Goal: Task Accomplishment & Management: Use online tool/utility

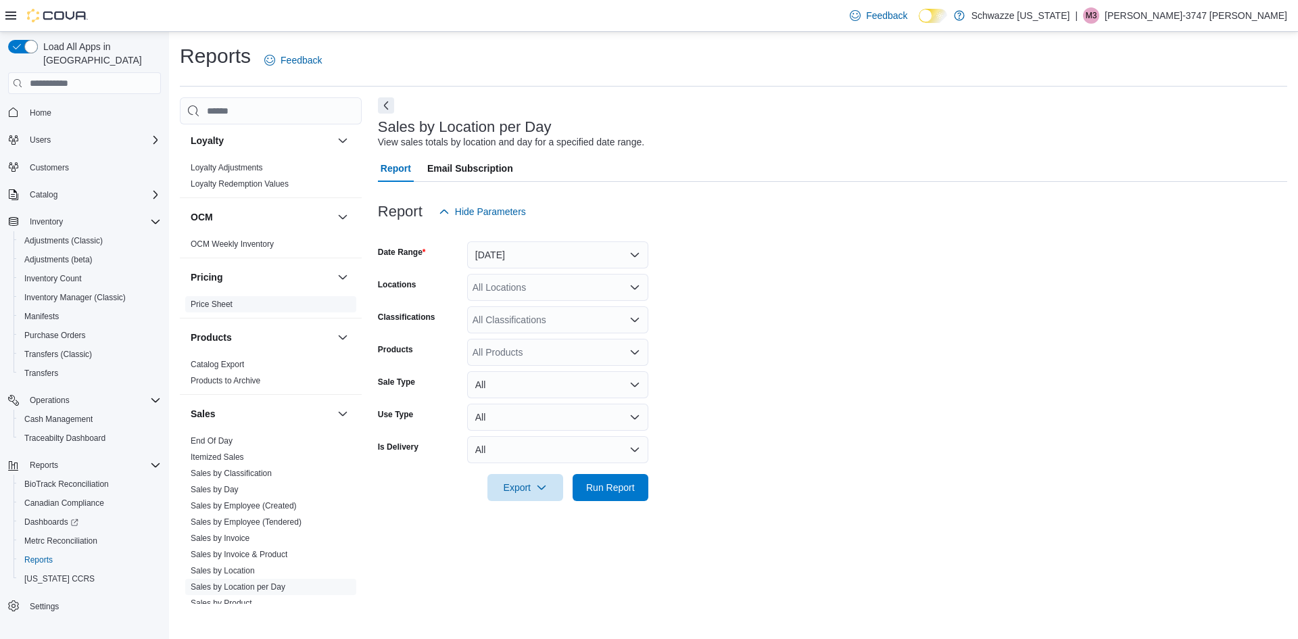
scroll to position [744, 0]
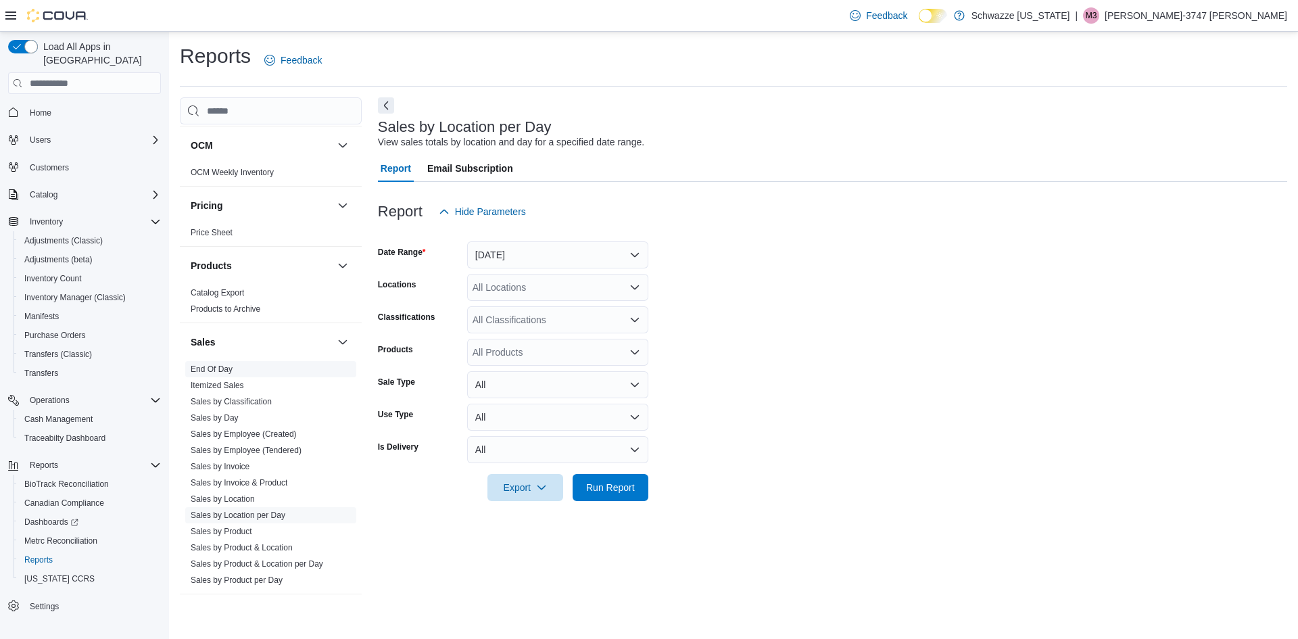
click at [200, 364] on span "End Of Day" at bounding box center [212, 369] width 42 height 11
click at [228, 368] on link "End Of Day" at bounding box center [212, 368] width 42 height 9
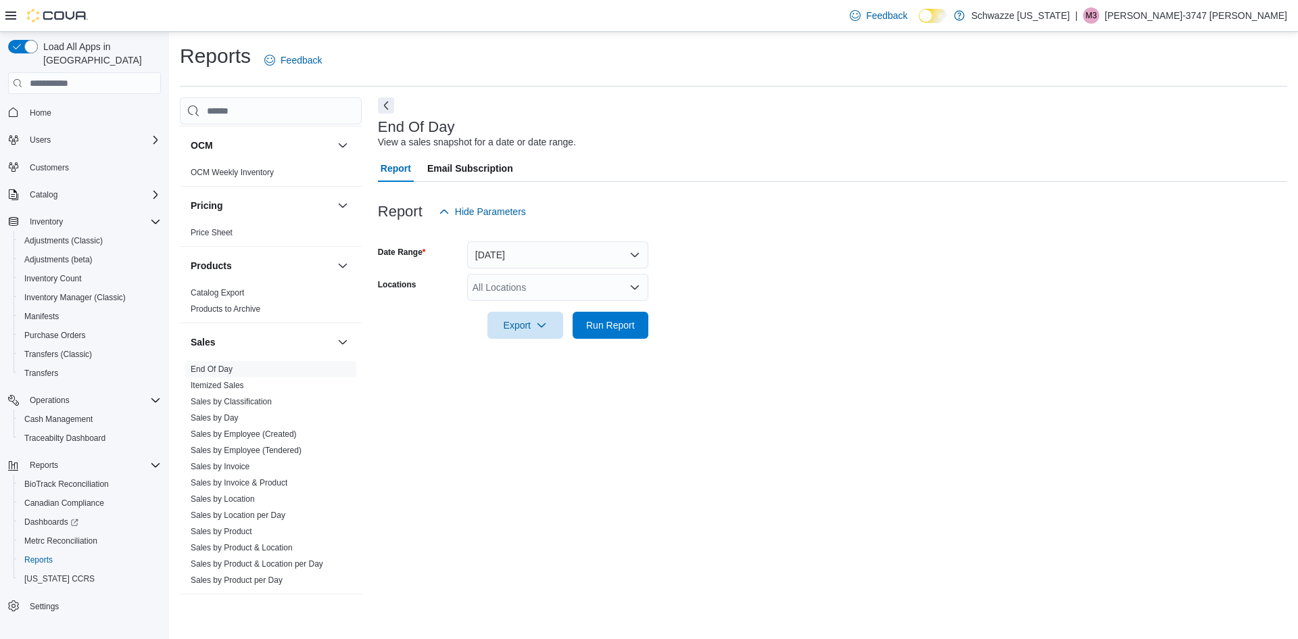
click at [505, 297] on div "All Locations" at bounding box center [557, 287] width 181 height 27
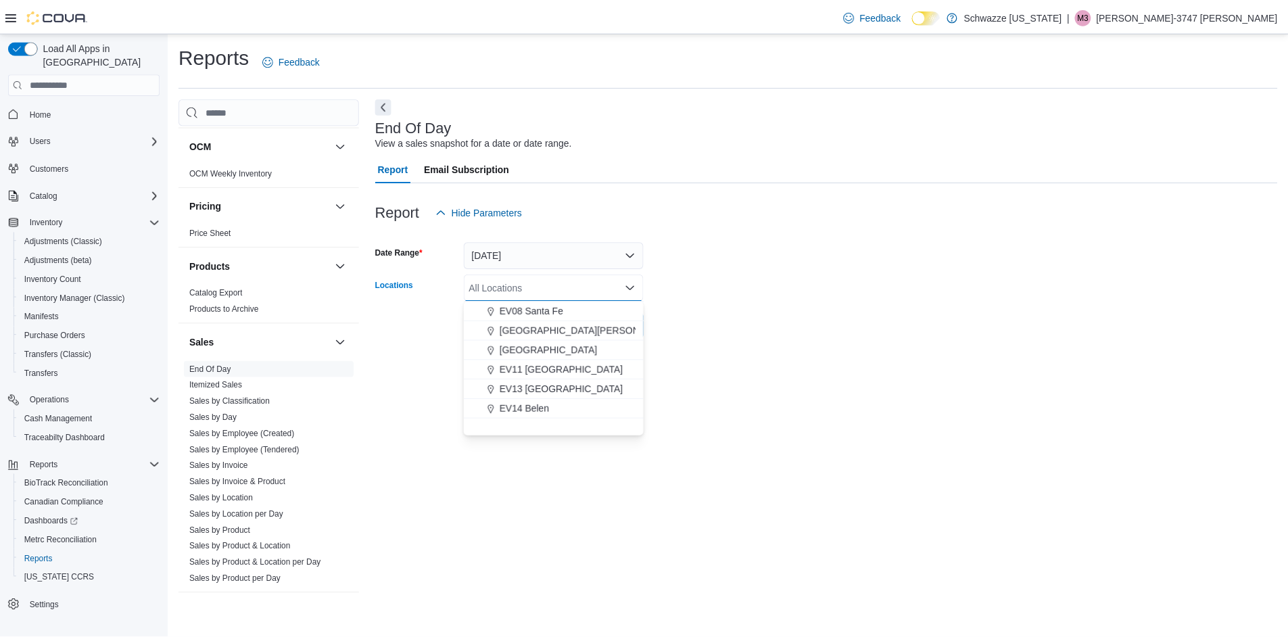
scroll to position [203, 0]
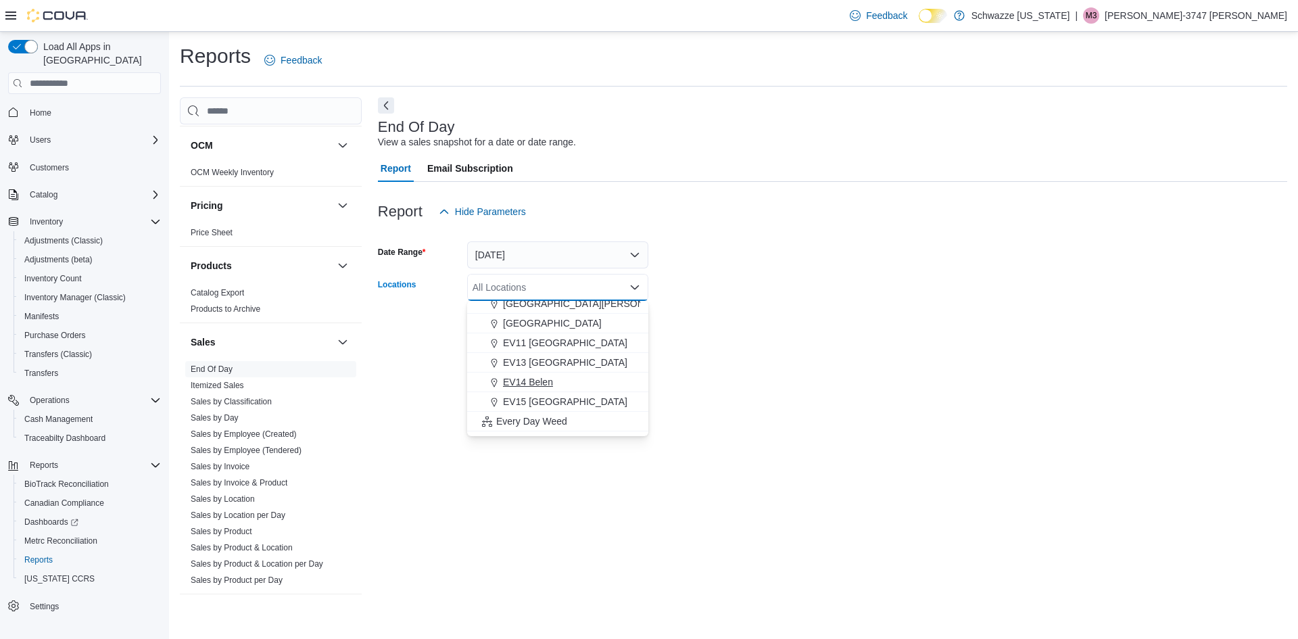
click at [528, 390] on button "EV14 Belen" at bounding box center [557, 383] width 181 height 20
drag, startPoint x: 759, startPoint y: 323, endPoint x: 724, endPoint y: 339, distance: 38.7
click at [759, 325] on form "Date Range [DATE] Locations EV14 [GEOGRAPHIC_DATA] Combo box. Selected. EV14 Be…" at bounding box center [832, 282] width 909 height 114
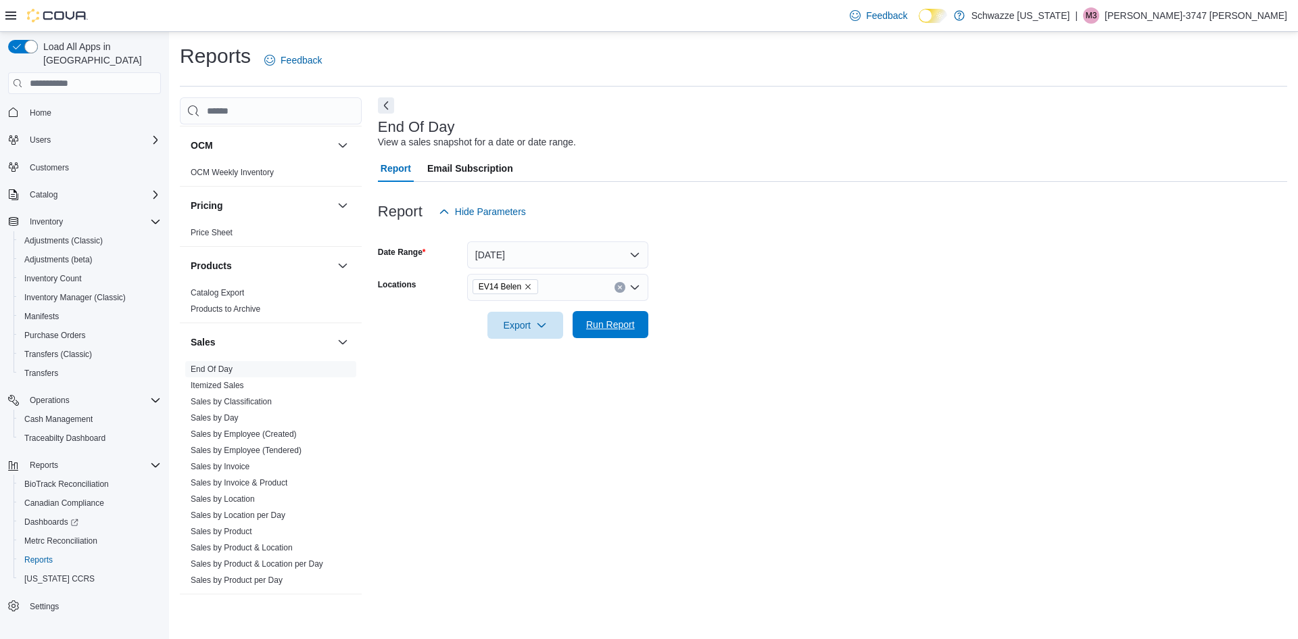
click at [617, 331] on span "Run Report" at bounding box center [610, 325] width 49 height 14
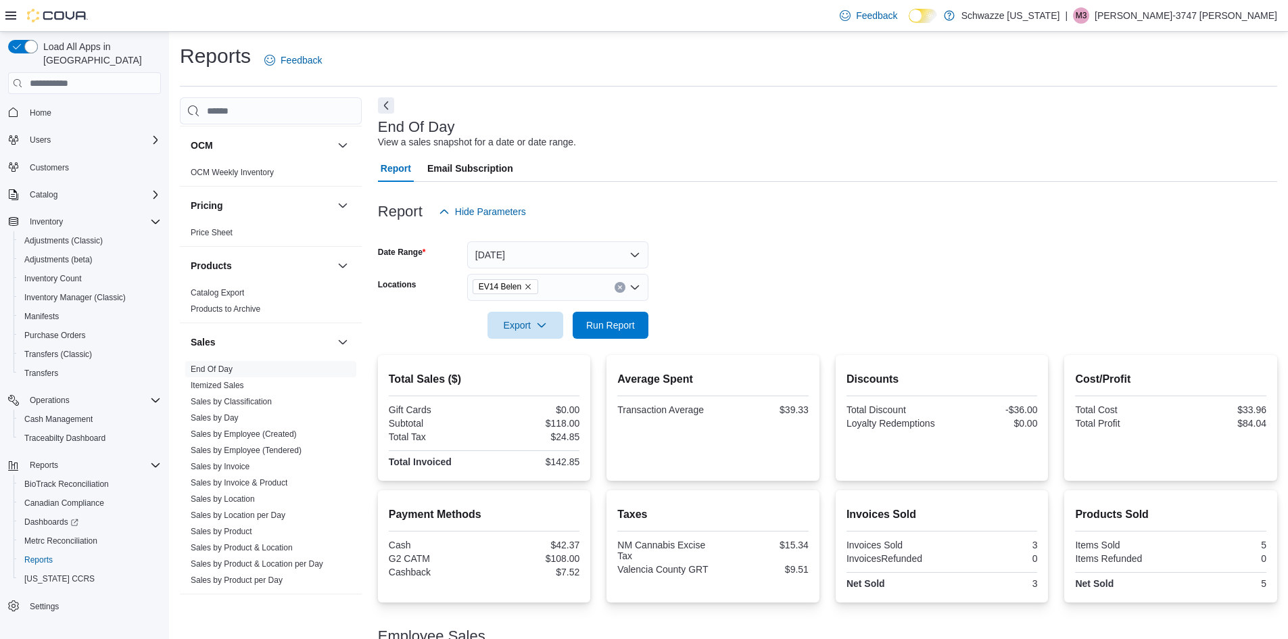
click at [524, 283] on icon "Remove EV14 Belen from selection in this group" at bounding box center [528, 287] width 8 height 8
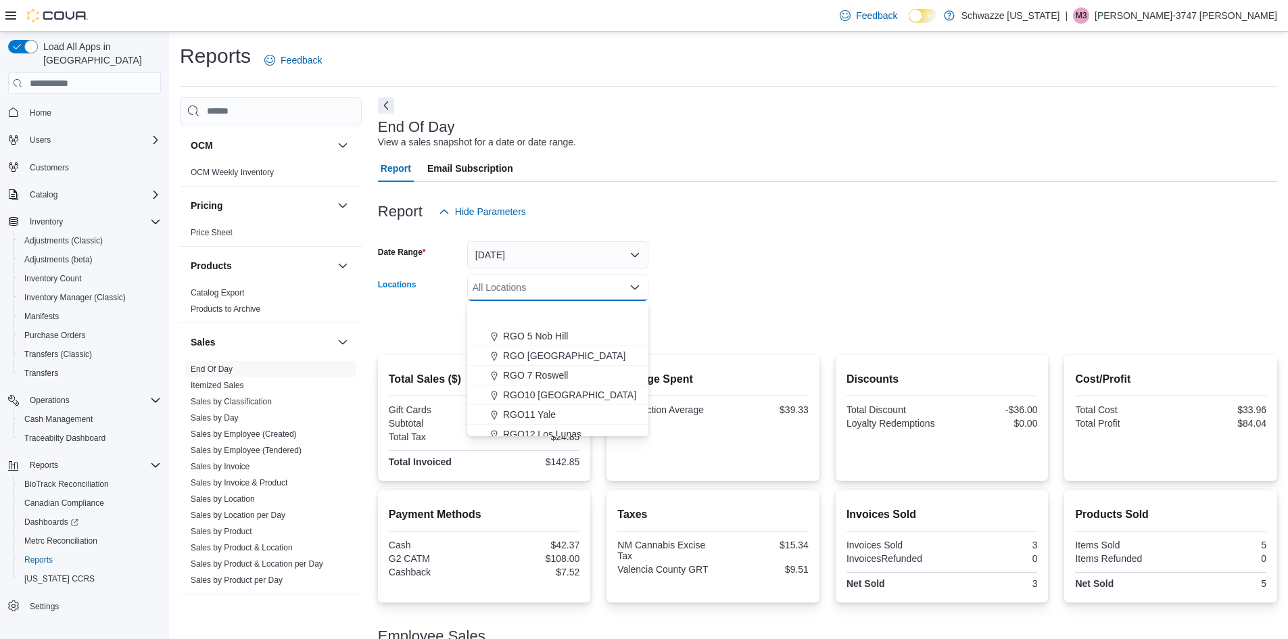
scroll to position [473, 0]
click at [531, 392] on span "RGO12 Los Lunas" at bounding box center [542, 386] width 78 height 14
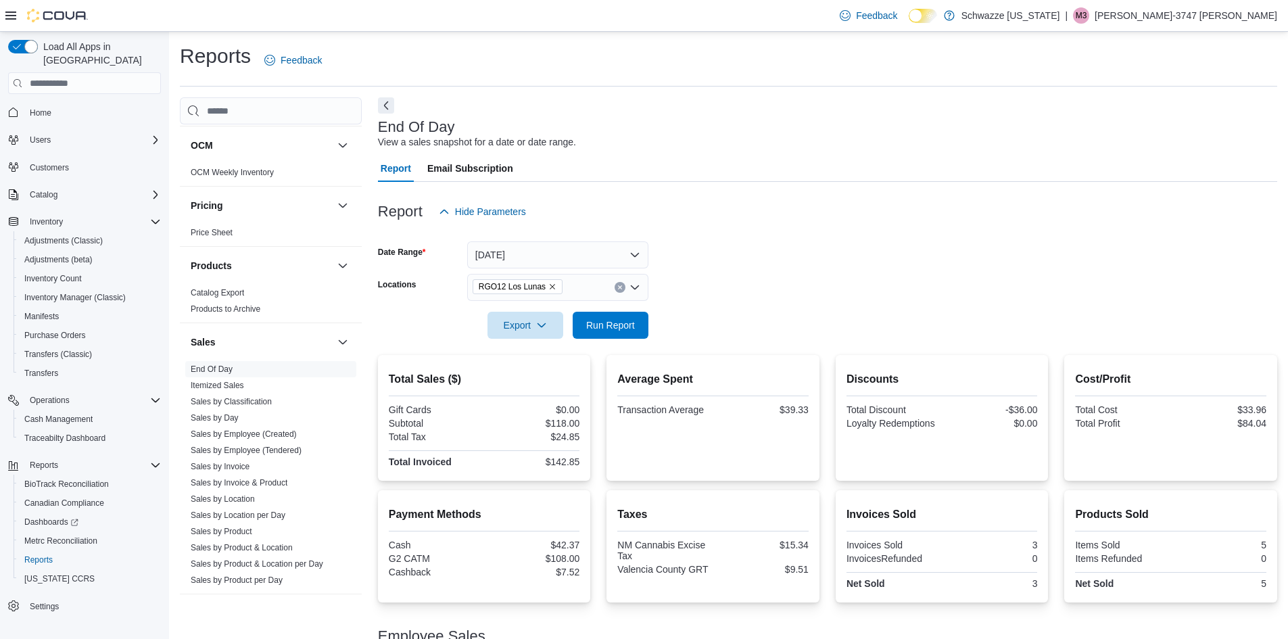
click at [713, 254] on form "Date Range [DATE] Locations RGO12 Los Lunas Export Run Report" at bounding box center [827, 282] width 899 height 114
click at [607, 327] on span "Run Report" at bounding box center [610, 325] width 49 height 14
click at [548, 288] on icon "Remove RGO12 Los Lunas from selection in this group" at bounding box center [552, 287] width 8 height 8
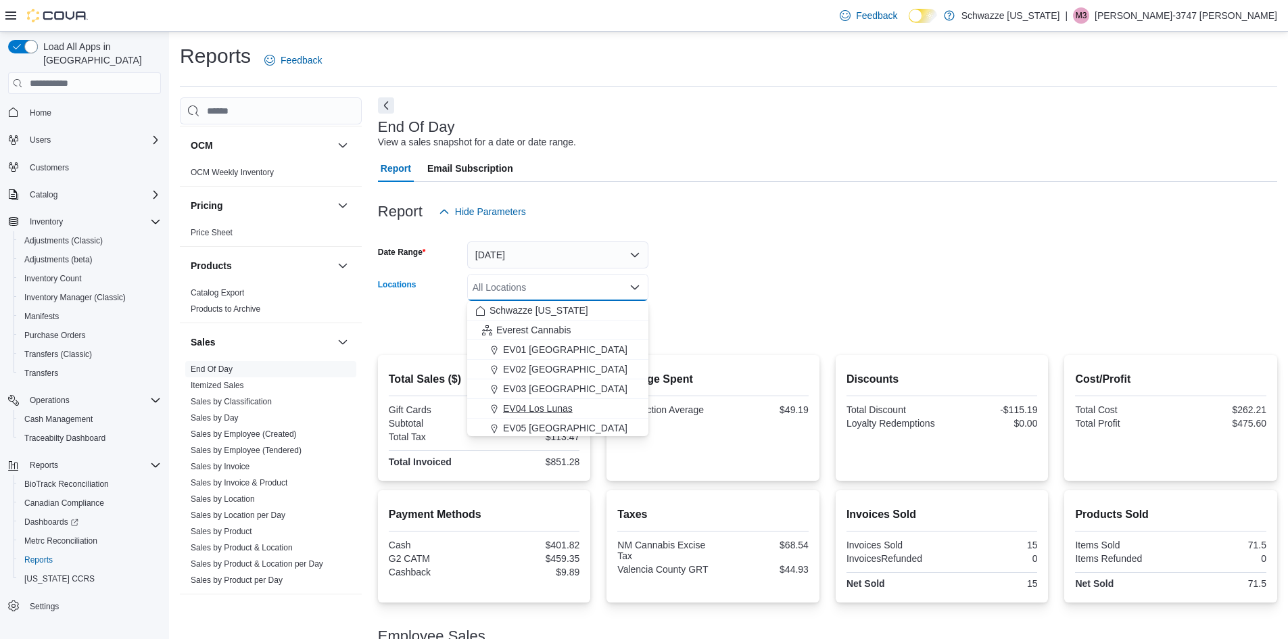
click at [536, 405] on span "EV04 Los Lunas" at bounding box center [538, 409] width 70 height 14
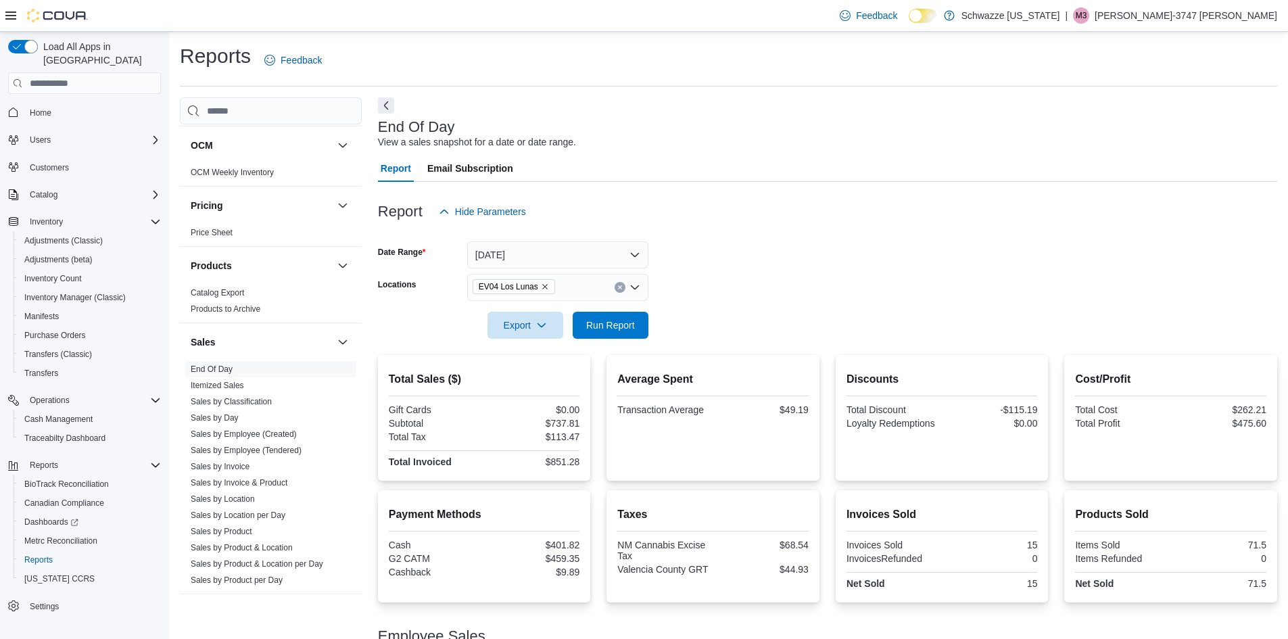
click at [661, 281] on form "Date Range [DATE] Locations EV04 Los Lunas Export Run Report" at bounding box center [827, 282] width 899 height 114
click at [606, 329] on span "Run Report" at bounding box center [610, 325] width 49 height 14
click at [542, 286] on icon "Remove EV04 Los Lunas from selection in this group" at bounding box center [545, 287] width 8 height 8
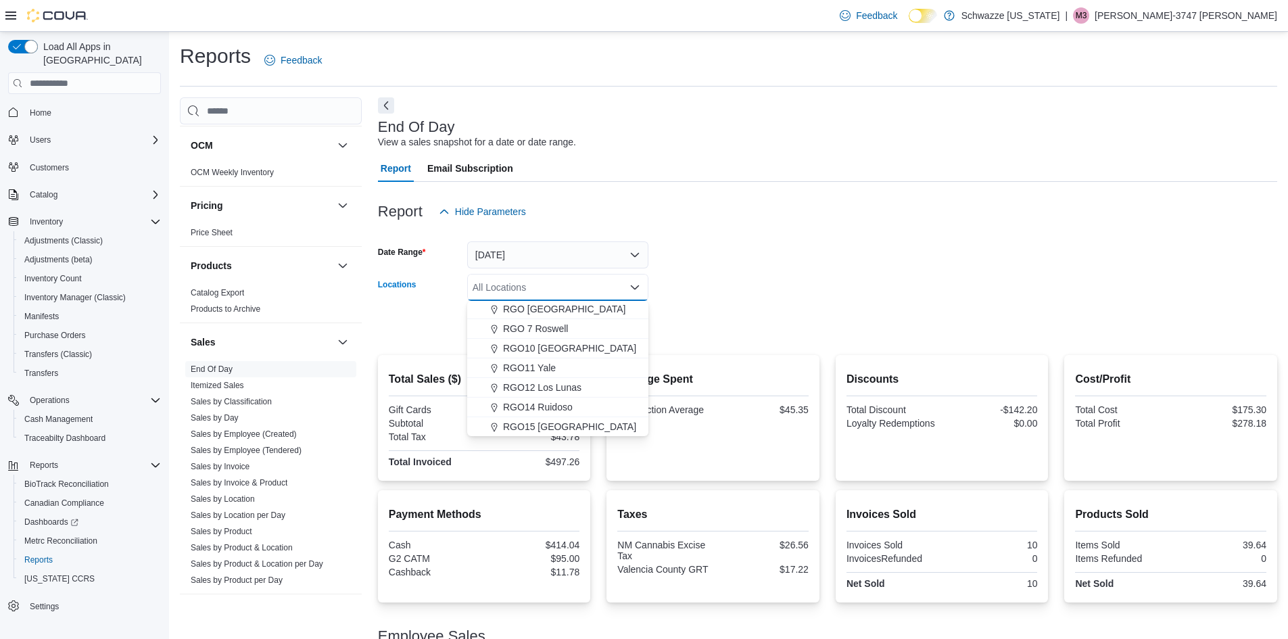
scroll to position [473, 0]
click at [525, 385] on span "RGO12 Los Lunas" at bounding box center [542, 386] width 78 height 14
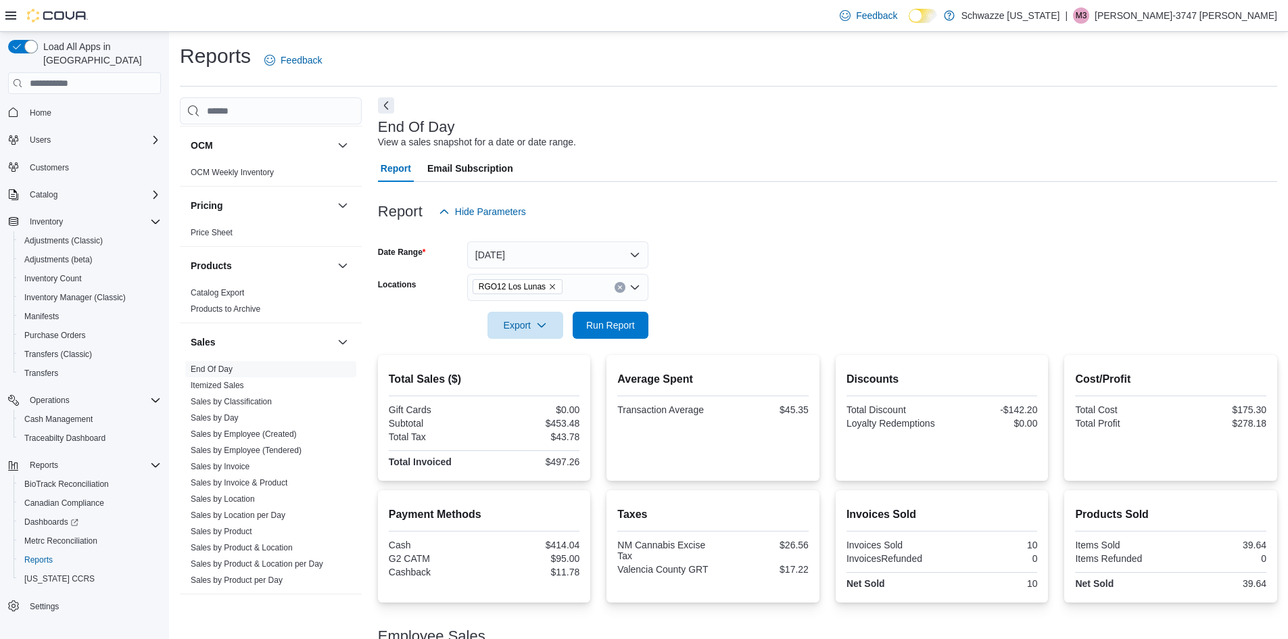
click at [676, 314] on form "Date Range [DATE] Locations RGO12 Los Lunas Export Run Report" at bounding box center [827, 282] width 899 height 114
click at [609, 333] on span "Run Report" at bounding box center [610, 324] width 59 height 27
click at [548, 288] on icon "Remove RGO12 Los Lunas from selection in this group" at bounding box center [552, 287] width 8 height 8
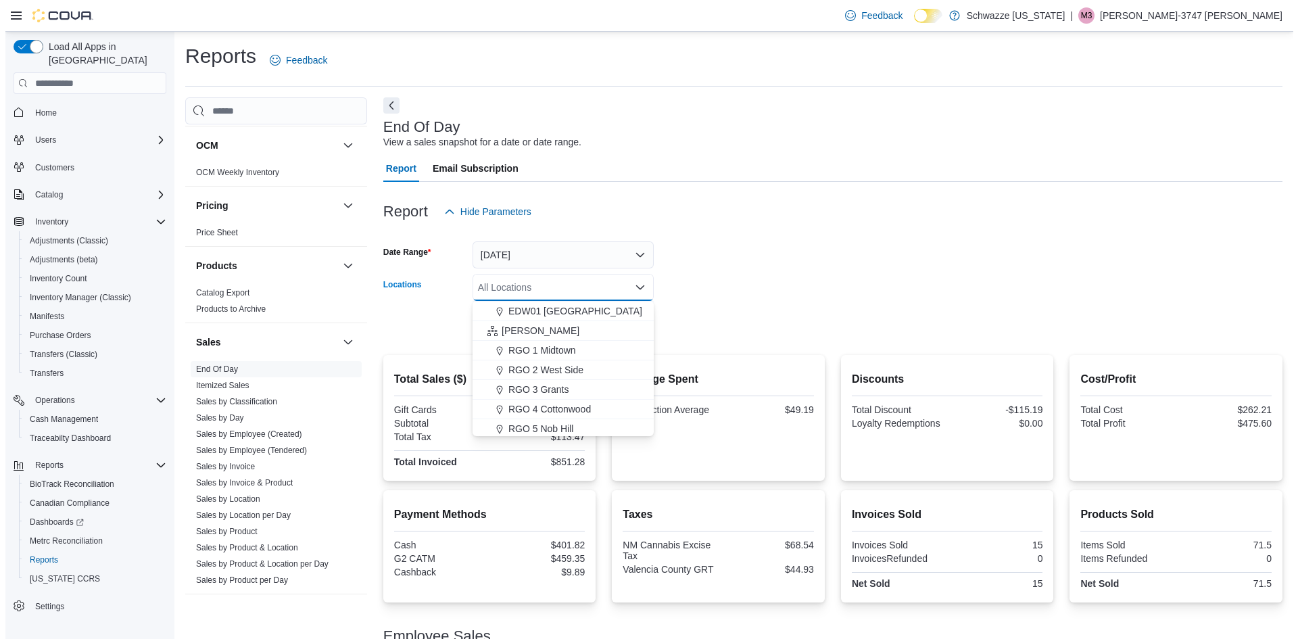
scroll to position [338, 0]
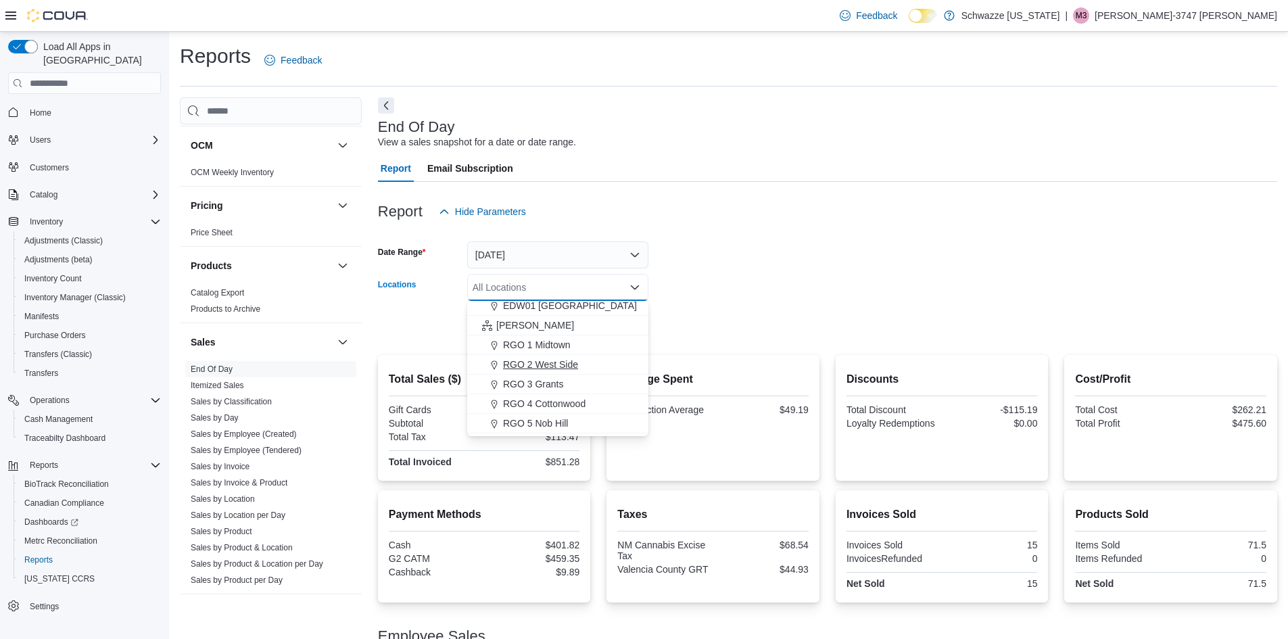
click at [536, 362] on span "RGO 2 West Side" at bounding box center [540, 365] width 75 height 14
click at [730, 275] on form "Date Range [DATE] Locations RGO 2 [GEOGRAPHIC_DATA] Combo box. Selected. RGO 2 …" at bounding box center [827, 282] width 899 height 114
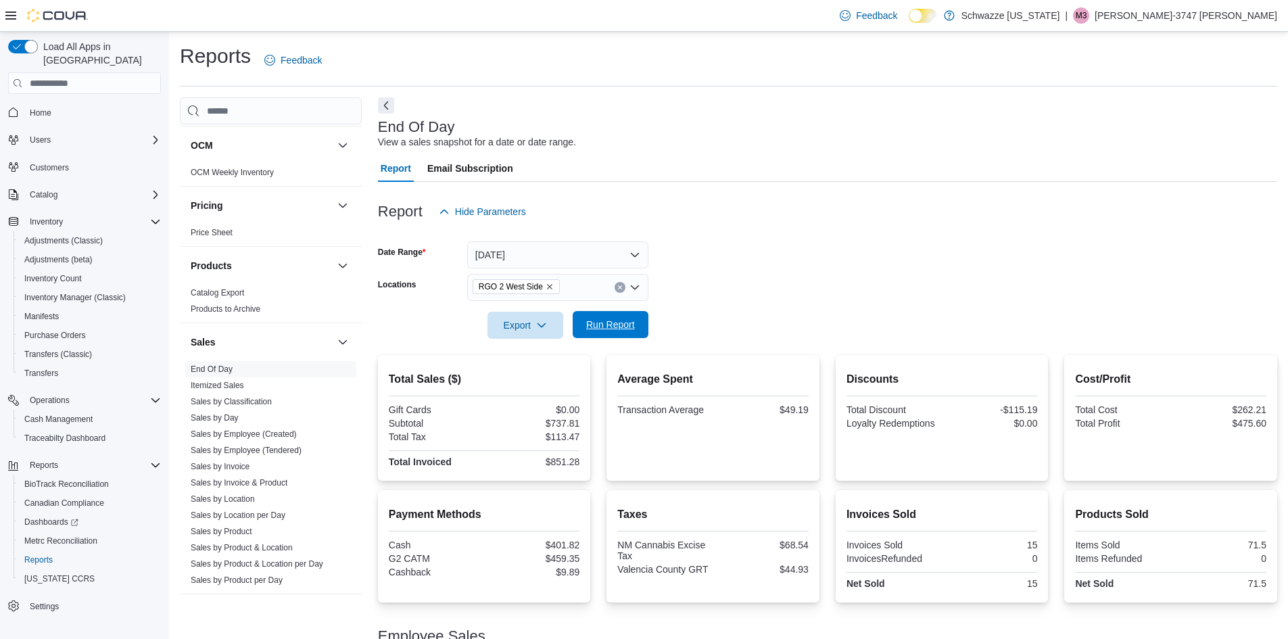
click at [602, 324] on span "Run Report" at bounding box center [610, 325] width 49 height 14
click at [256, 450] on link "Sales by Employee (Tendered)" at bounding box center [246, 450] width 111 height 9
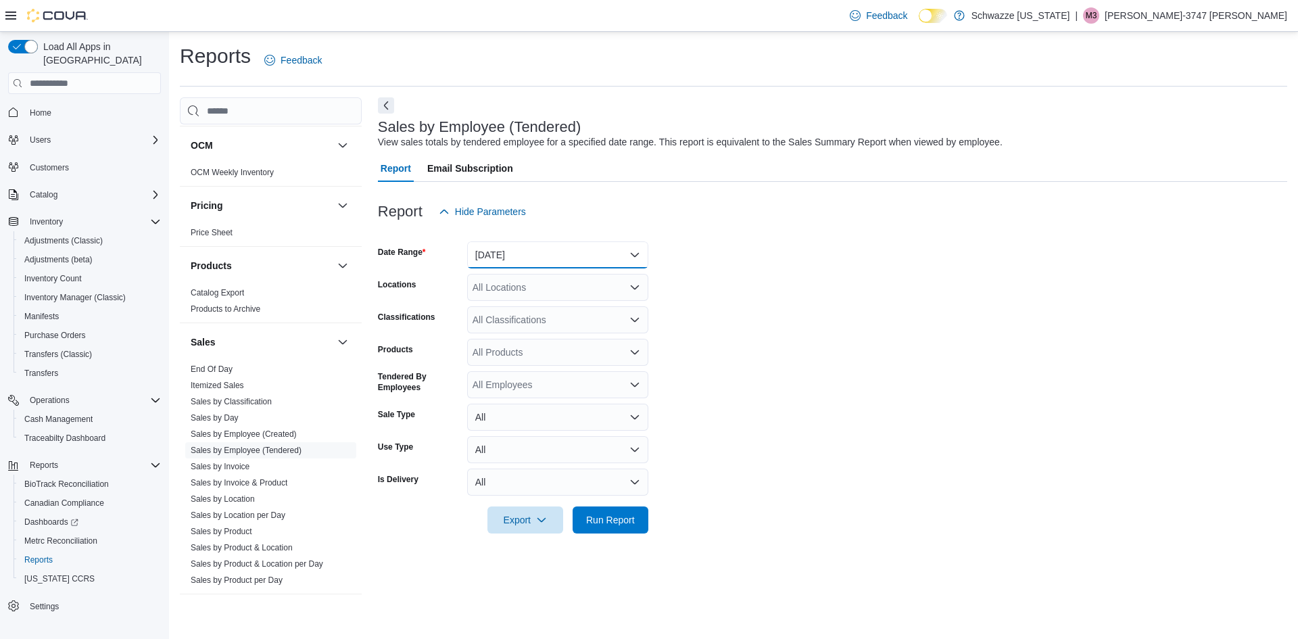
click at [510, 260] on button "[DATE]" at bounding box center [557, 254] width 181 height 27
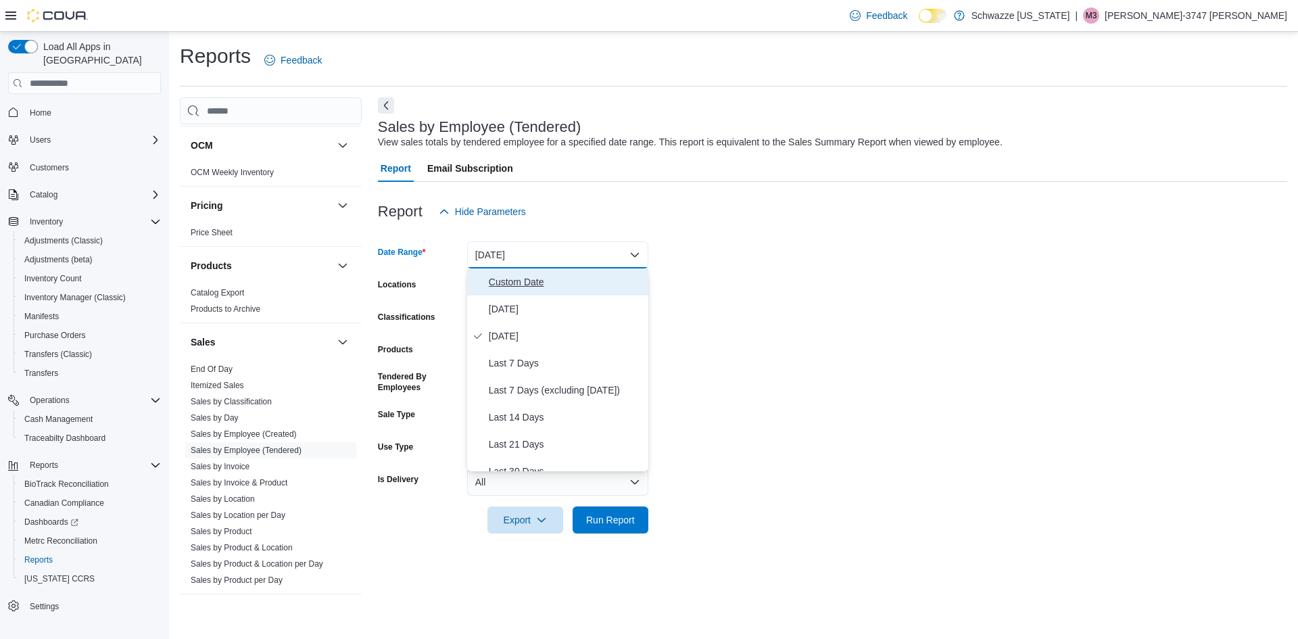
click at [502, 289] on span "Custom Date" at bounding box center [566, 282] width 154 height 16
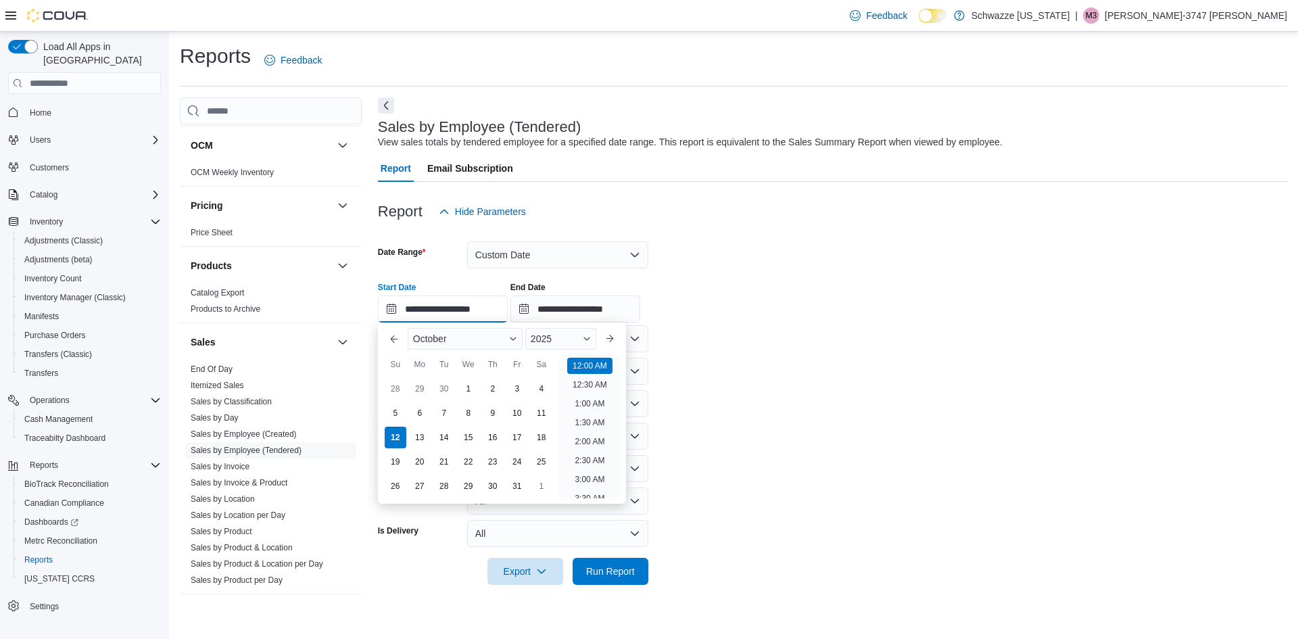
click at [397, 308] on input "**********" at bounding box center [443, 308] width 130 height 27
click at [394, 412] on div "5" at bounding box center [395, 414] width 24 height 24
type input "**********"
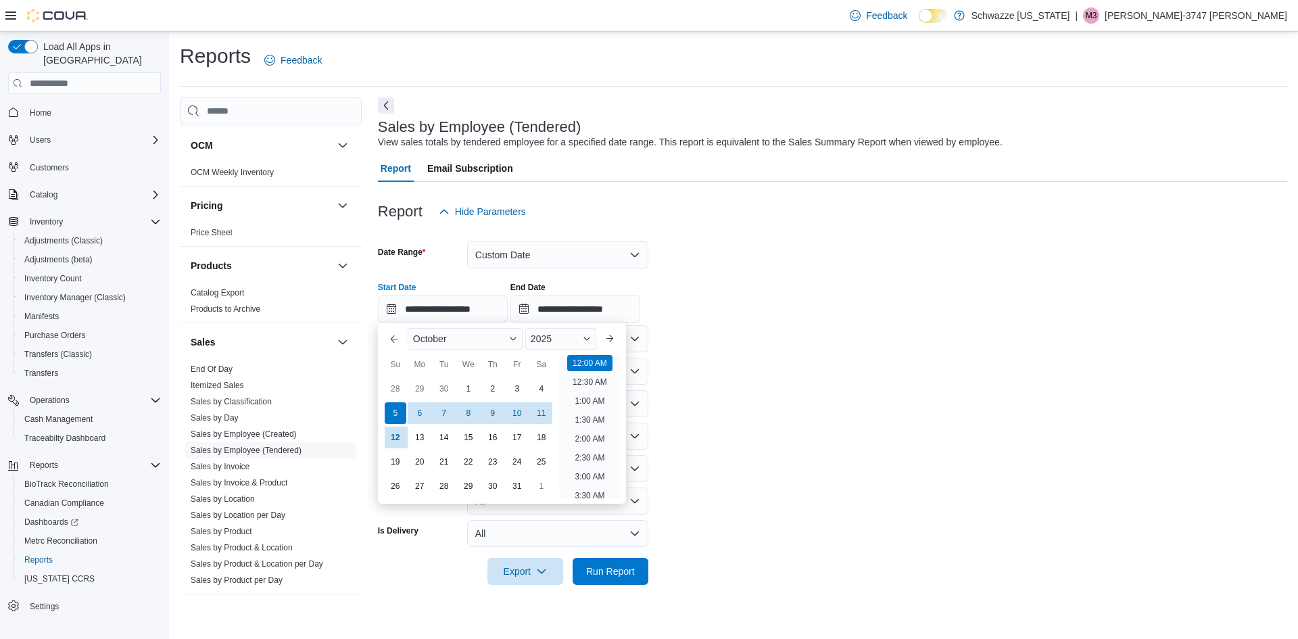
click at [759, 291] on div "**********" at bounding box center [832, 296] width 909 height 51
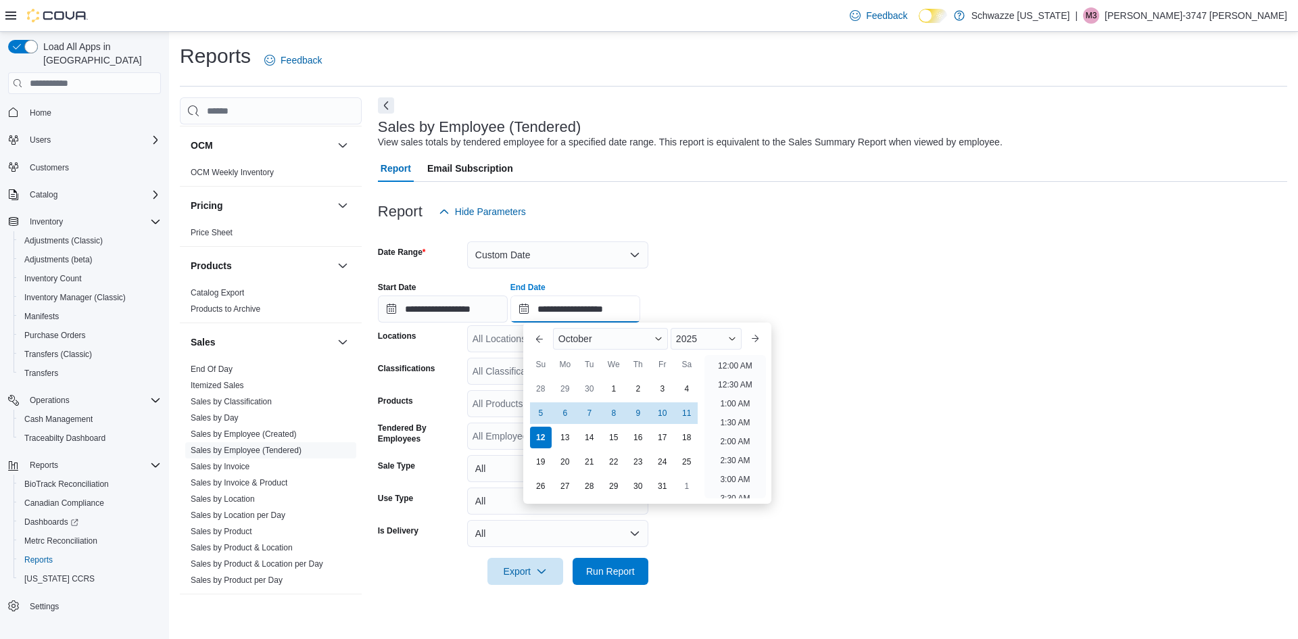
scroll to position [768, 0]
click at [556, 316] on input "**********" at bounding box center [575, 308] width 130 height 27
click at [679, 412] on div "11" at bounding box center [687, 414] width 24 height 24
type input "**********"
click at [815, 307] on div "**********" at bounding box center [832, 296] width 909 height 51
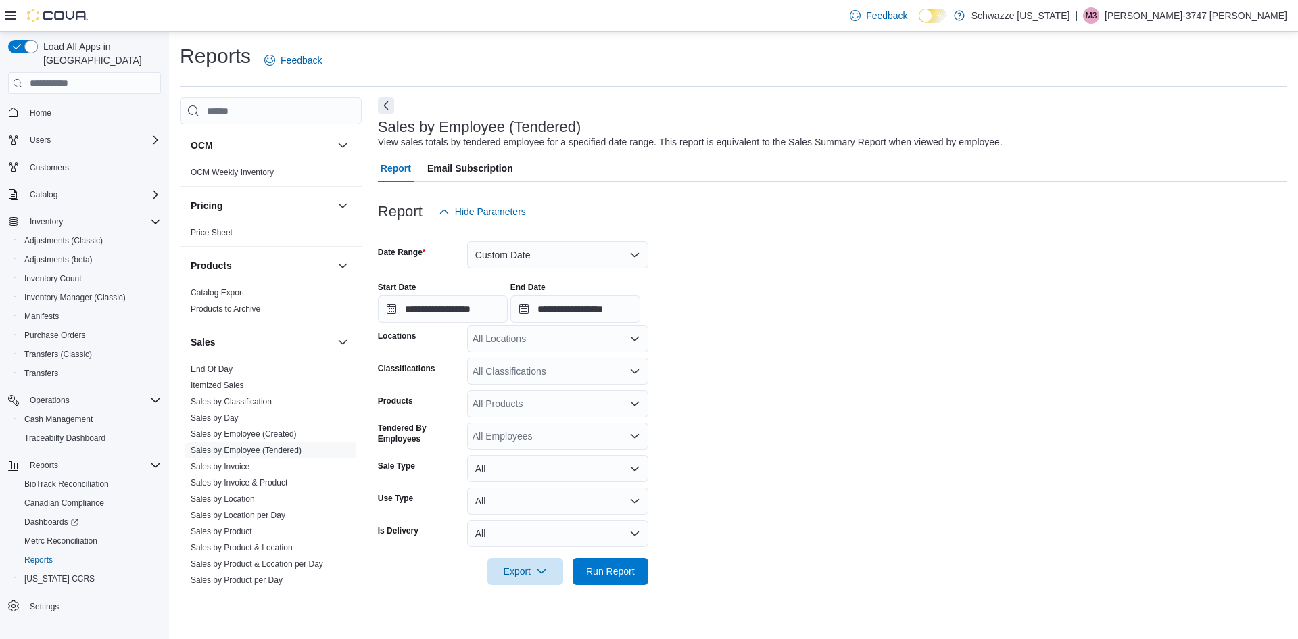
click at [543, 332] on div "All Locations" at bounding box center [557, 338] width 181 height 27
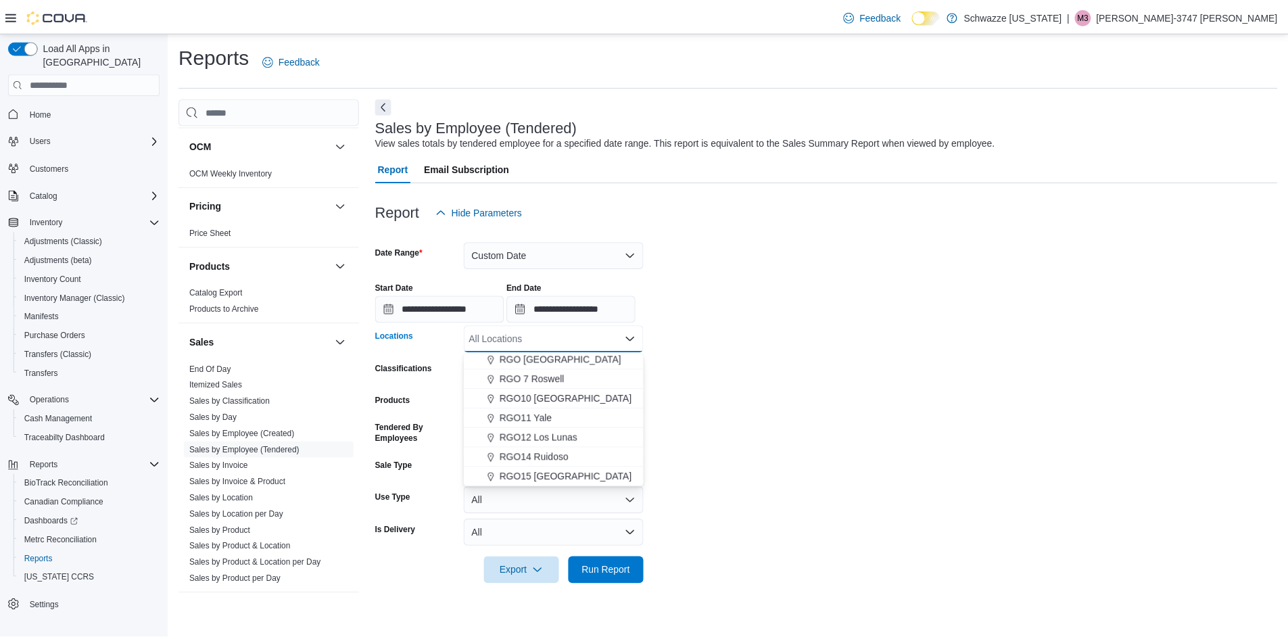
scroll to position [473, 0]
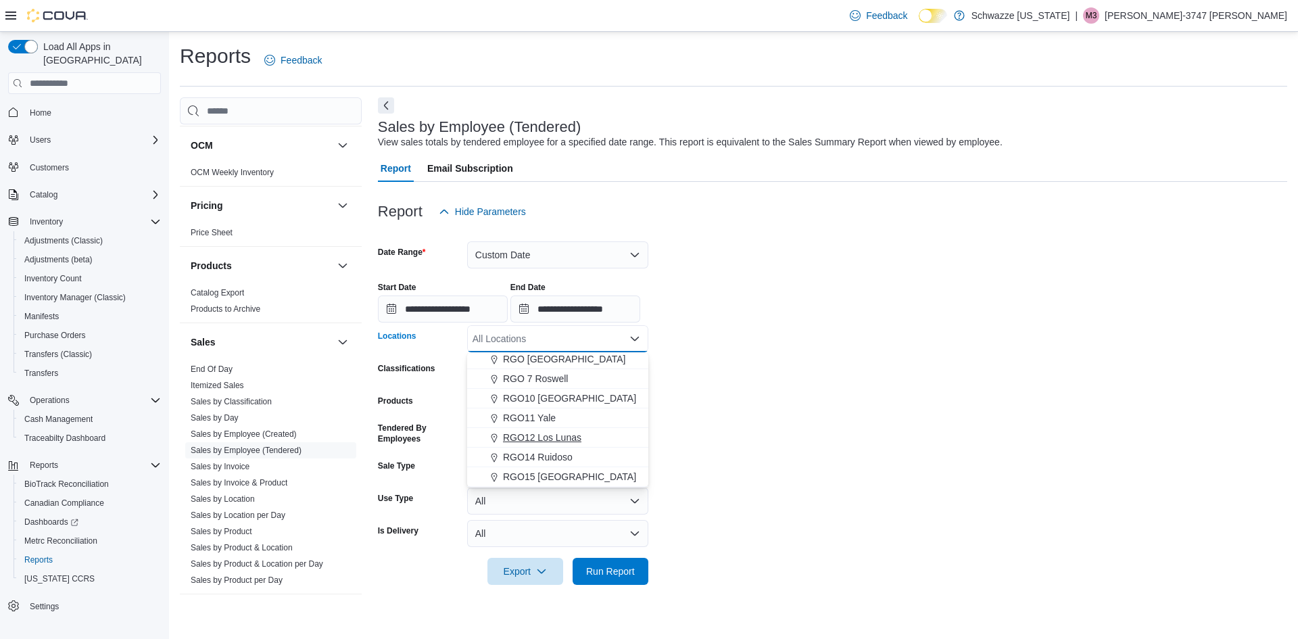
click at [549, 435] on span "RGO12 Los Lunas" at bounding box center [542, 438] width 78 height 14
click at [613, 566] on span "Run Report" at bounding box center [610, 571] width 49 height 14
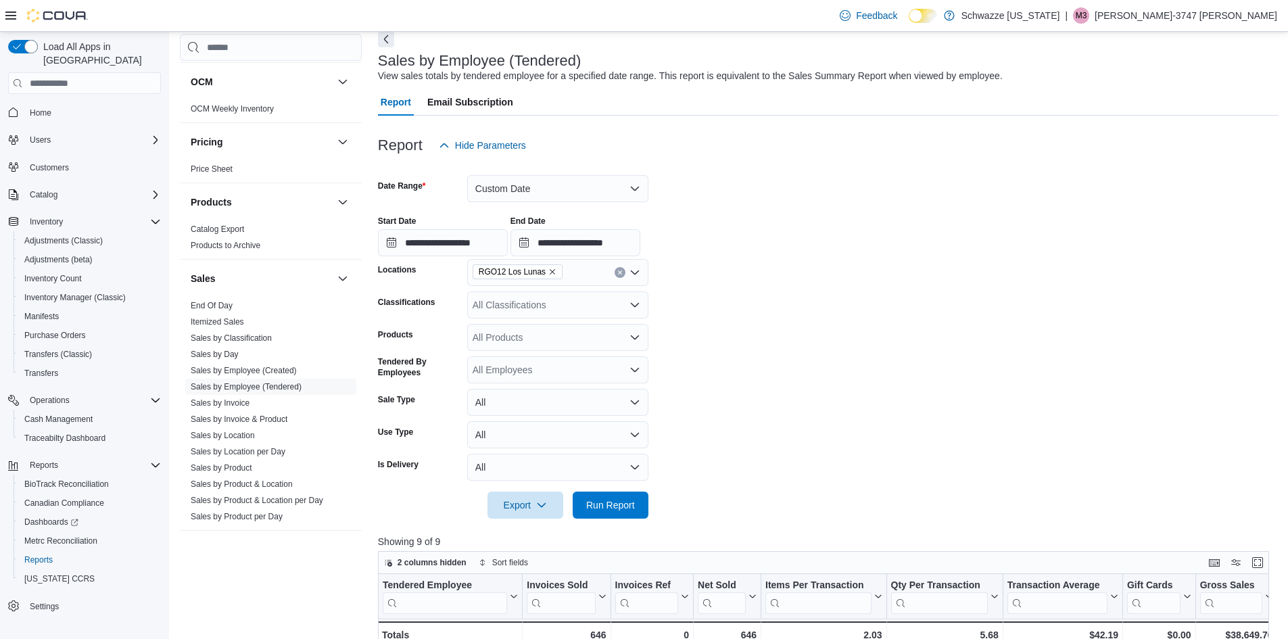
scroll to position [270, 0]
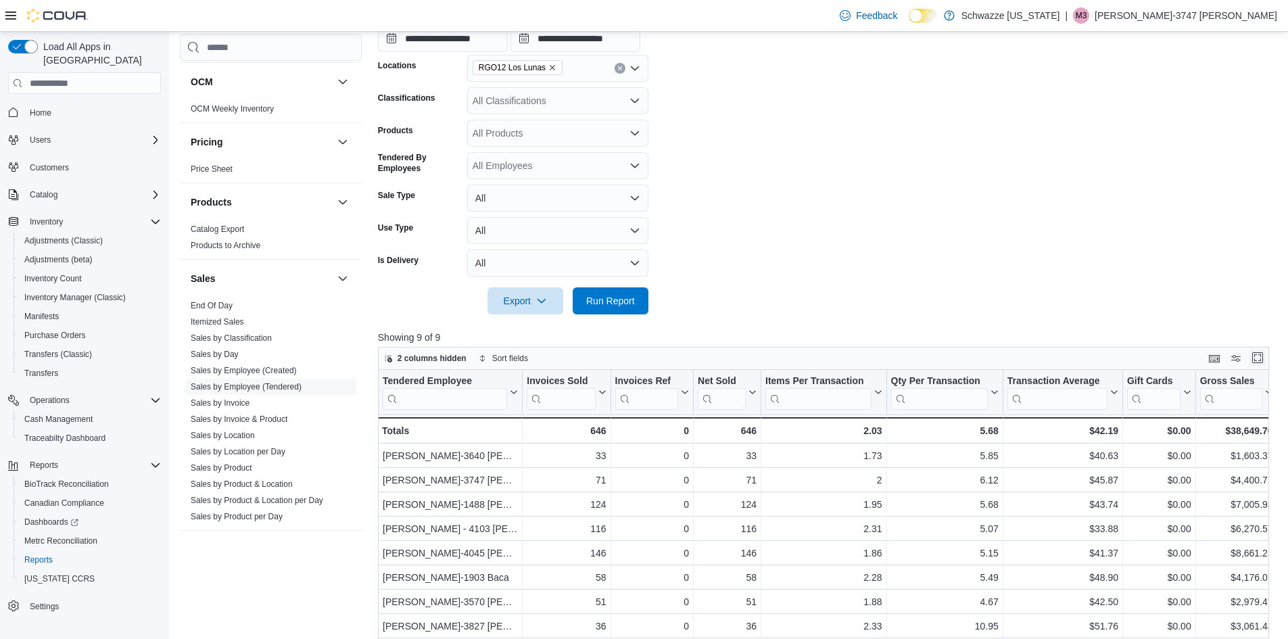
click at [1266, 352] on button "Enter fullscreen" at bounding box center [1257, 358] width 16 height 16
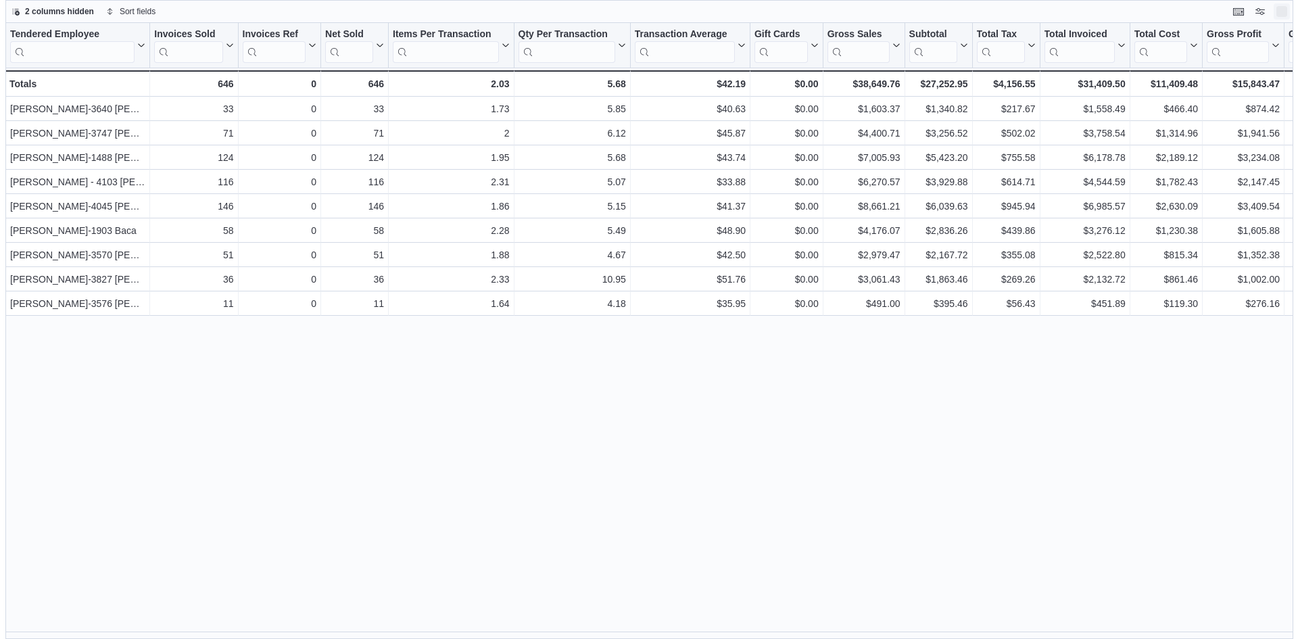
scroll to position [0, 0]
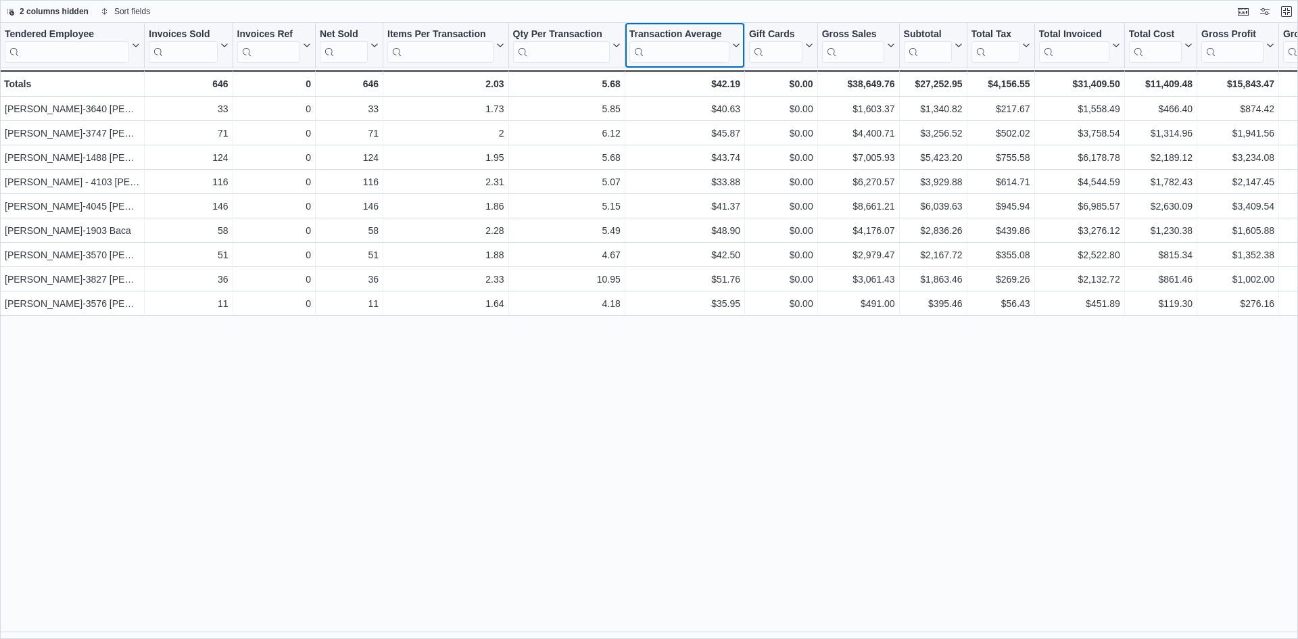
click at [737, 47] on icon at bounding box center [735, 45] width 11 height 8
click at [698, 99] on span "Sort Low-High" at bounding box center [694, 97] width 51 height 11
click at [734, 48] on icon at bounding box center [735, 45] width 11 height 8
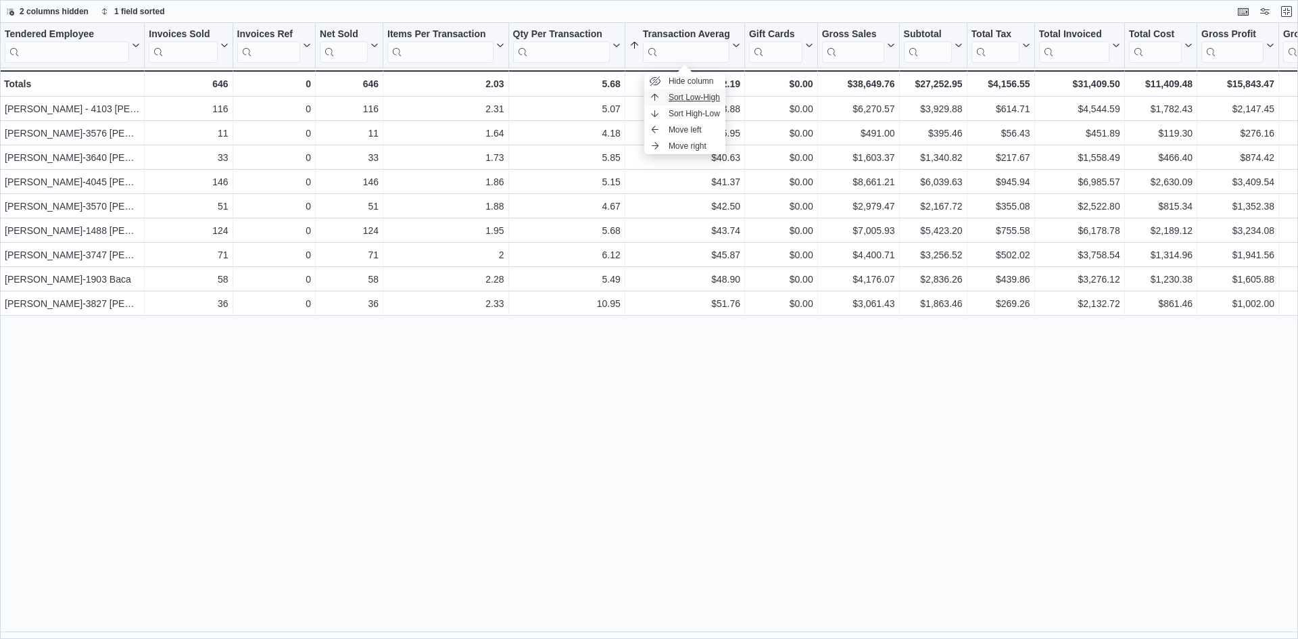
click at [700, 96] on span "Sort Low-High" at bounding box center [694, 97] width 51 height 11
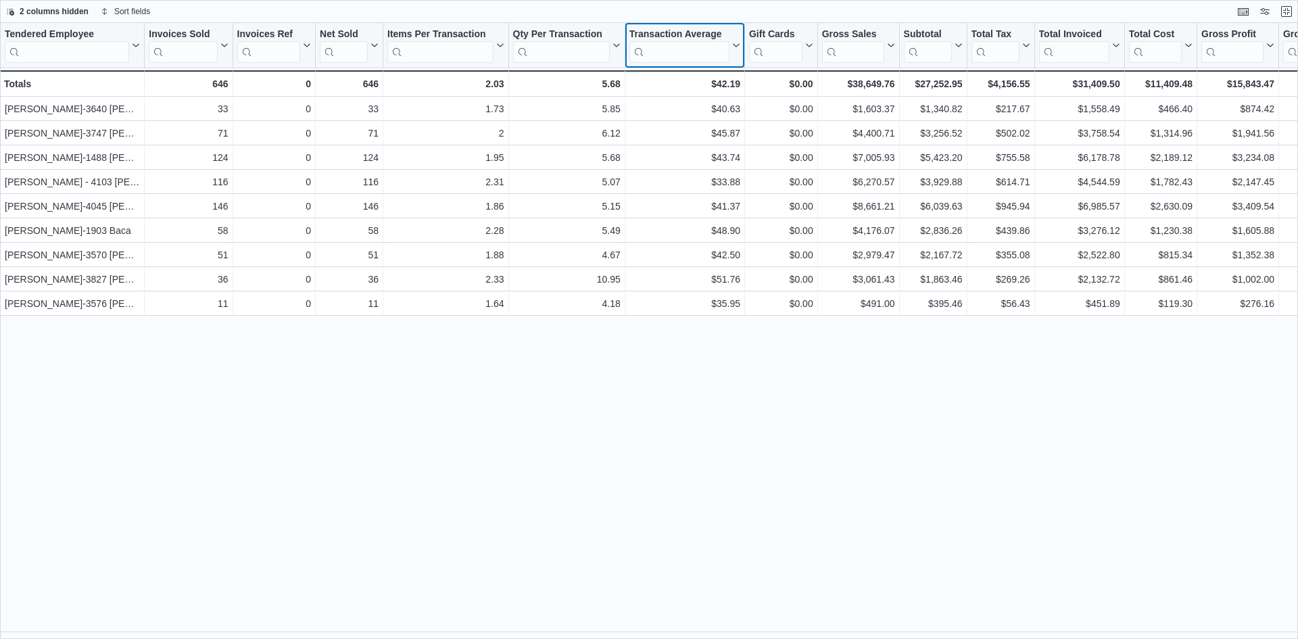
click at [734, 45] on icon at bounding box center [736, 45] width 6 height 3
click at [702, 111] on span "Sort High-Low" at bounding box center [694, 113] width 51 height 11
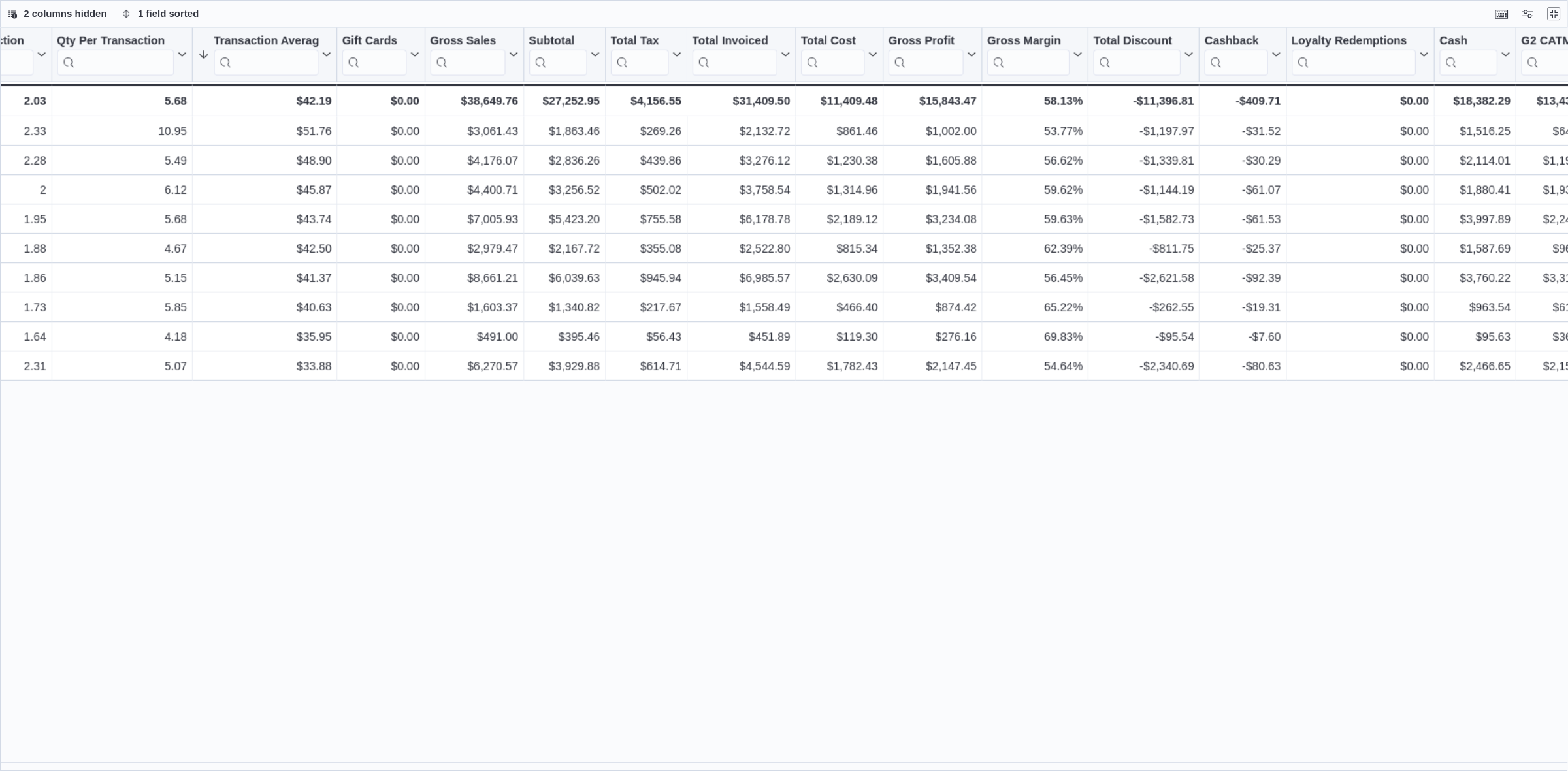
scroll to position [0, 470]
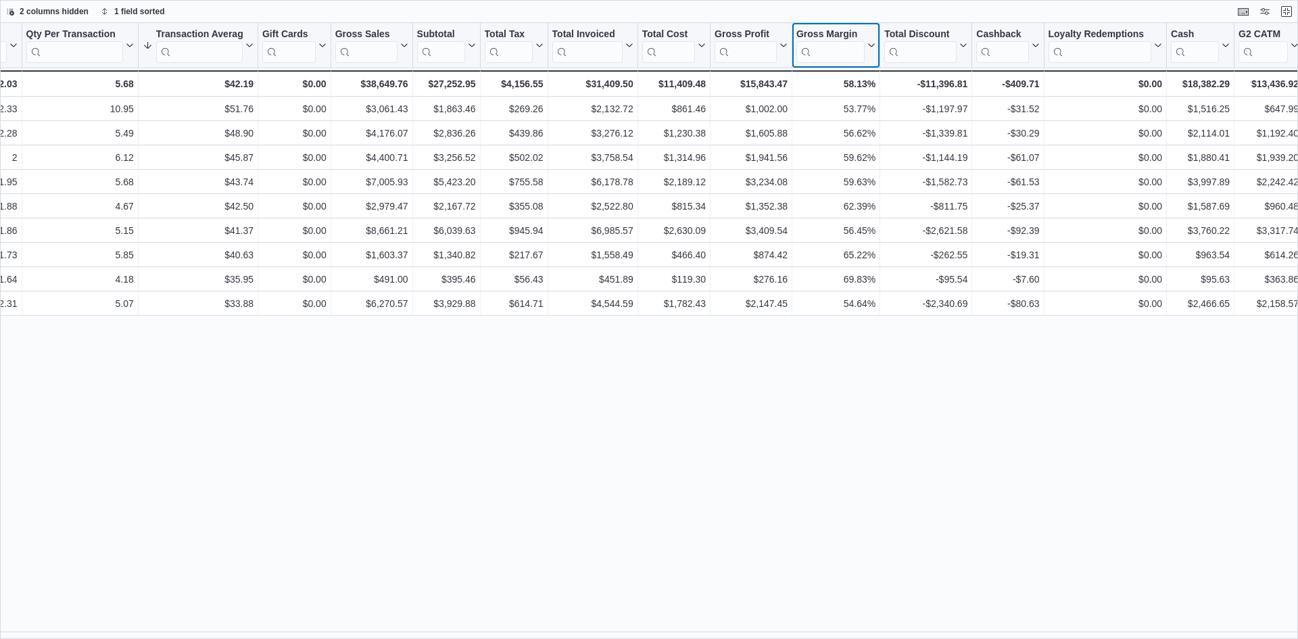
click at [870, 47] on icon at bounding box center [870, 45] width 11 height 8
click at [851, 110] on span "Sort High-Low" at bounding box center [845, 113] width 51 height 11
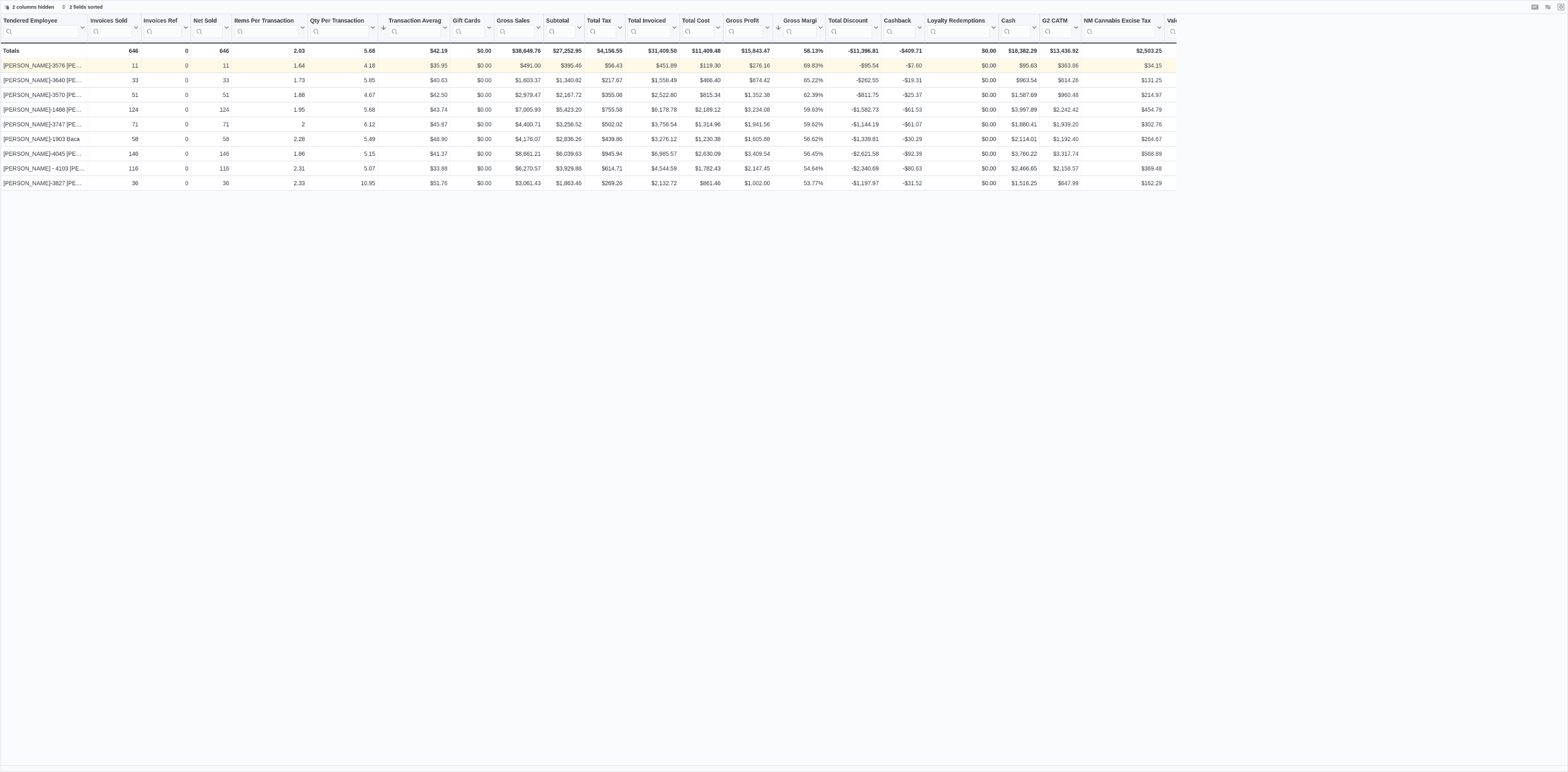
scroll to position [334, 0]
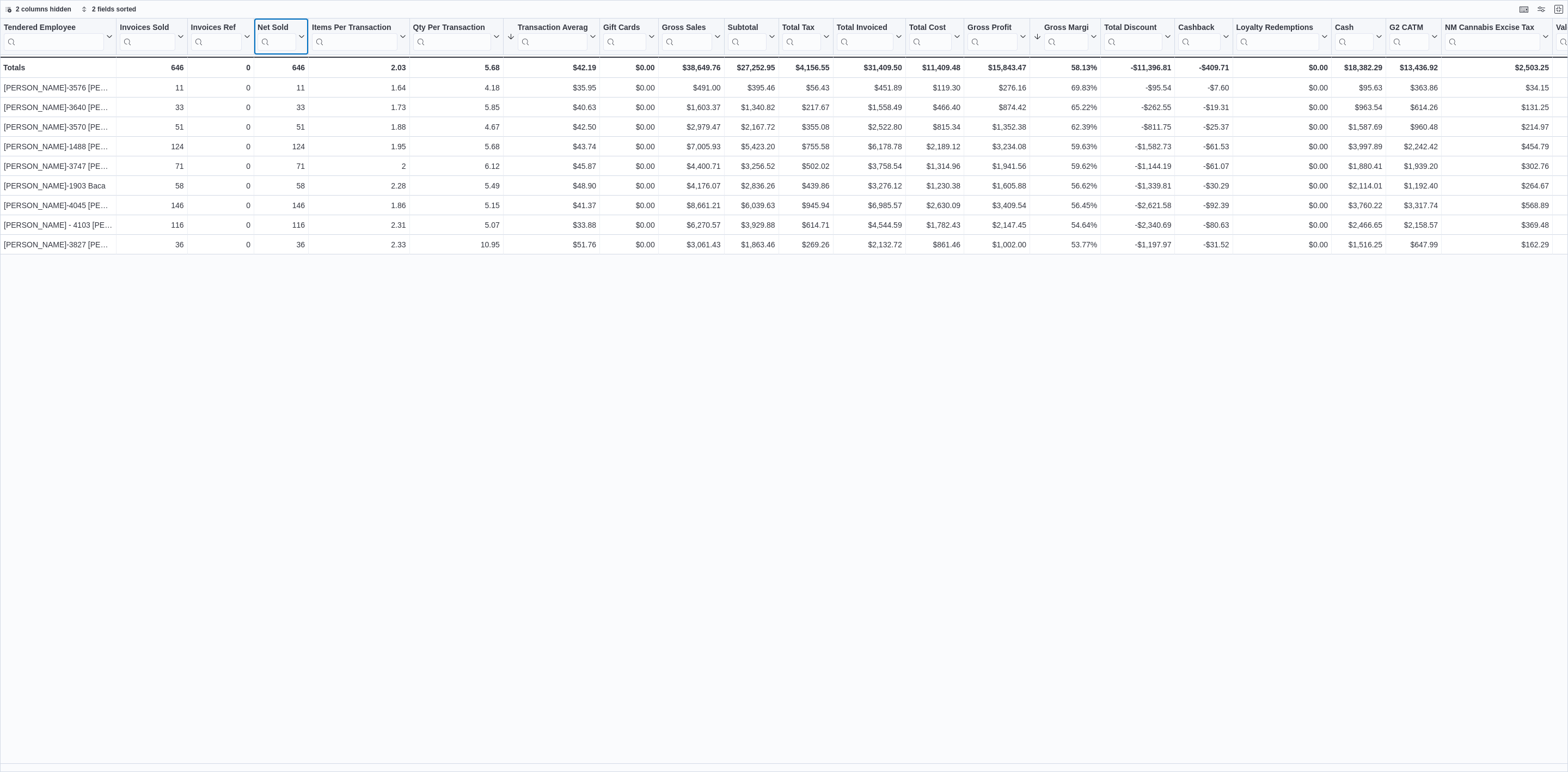
click at [299, 36] on icon at bounding box center [300, 36] width 9 height 6
click at [299, 89] on span "Sort High-Low" at bounding box center [288, 91] width 41 height 9
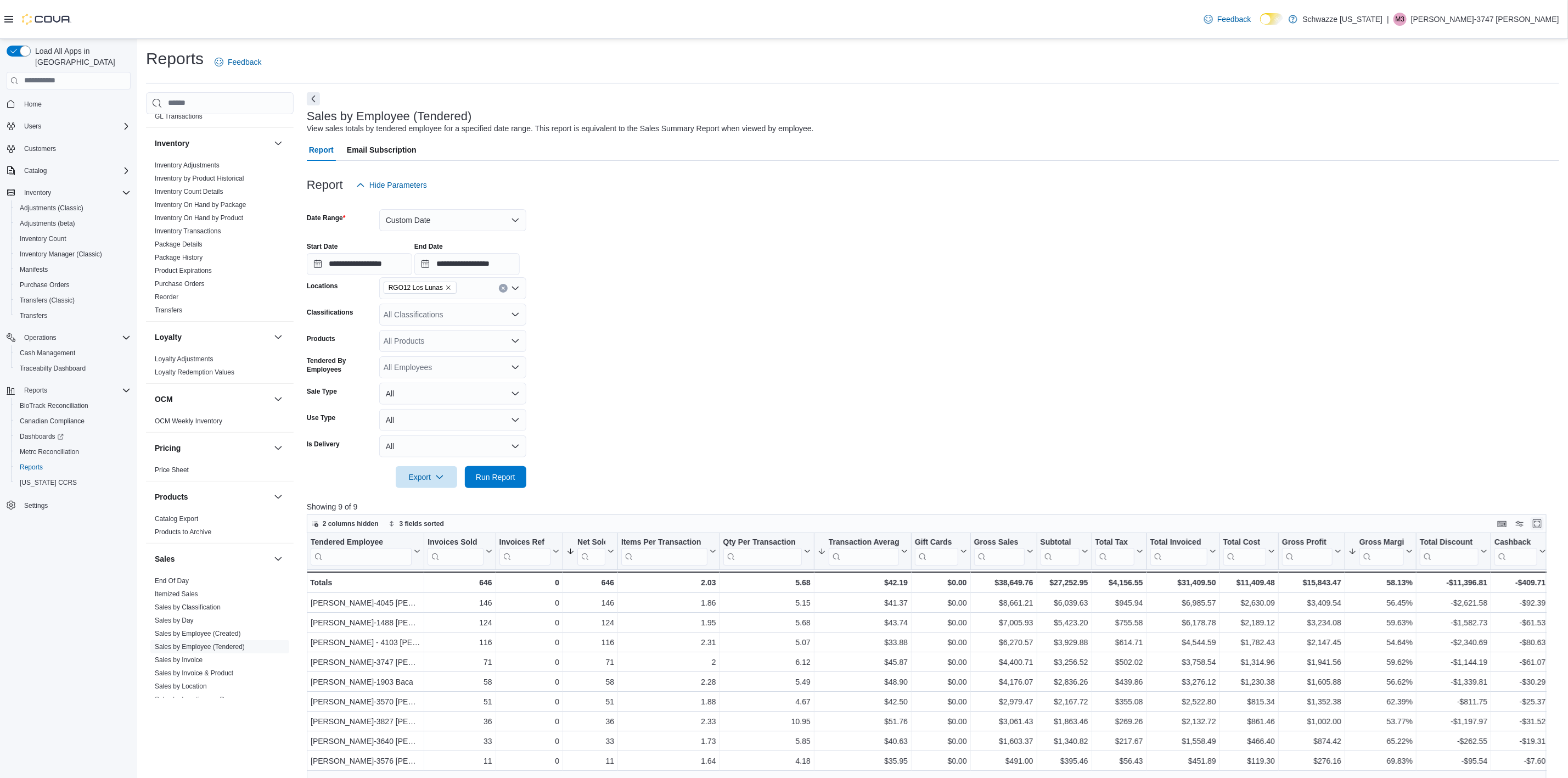
scroll to position [0, 12]
click at [445, 288] on icon "Remove RGO12 Los Lunas from selection in this group" at bounding box center [448, 287] width 6 height 6
click at [430, 366] on span "EV14 Belen" at bounding box center [429, 365] width 41 height 11
click at [476, 477] on span "Run Report" at bounding box center [495, 477] width 40 height 11
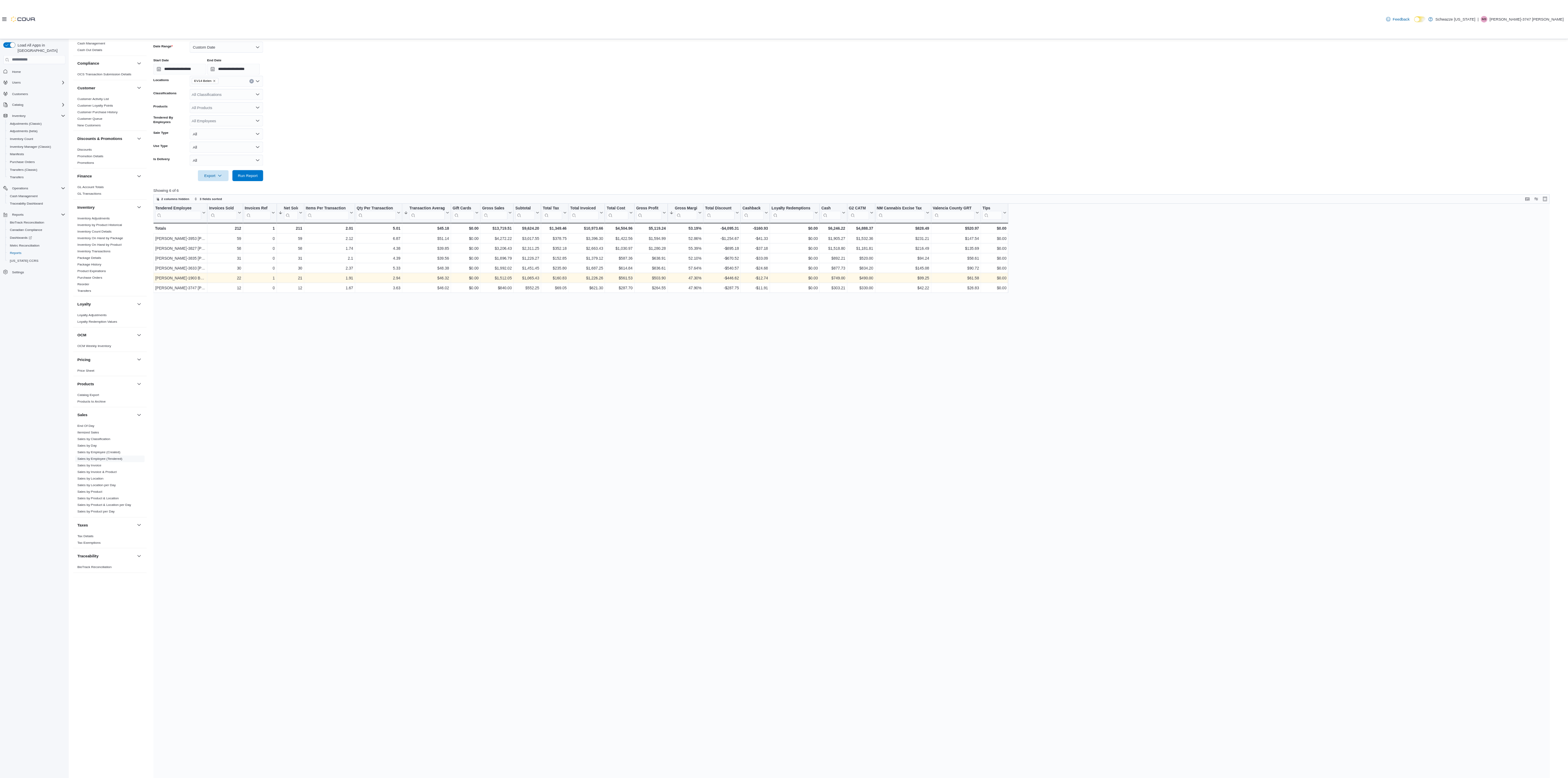
scroll to position [124, 9]
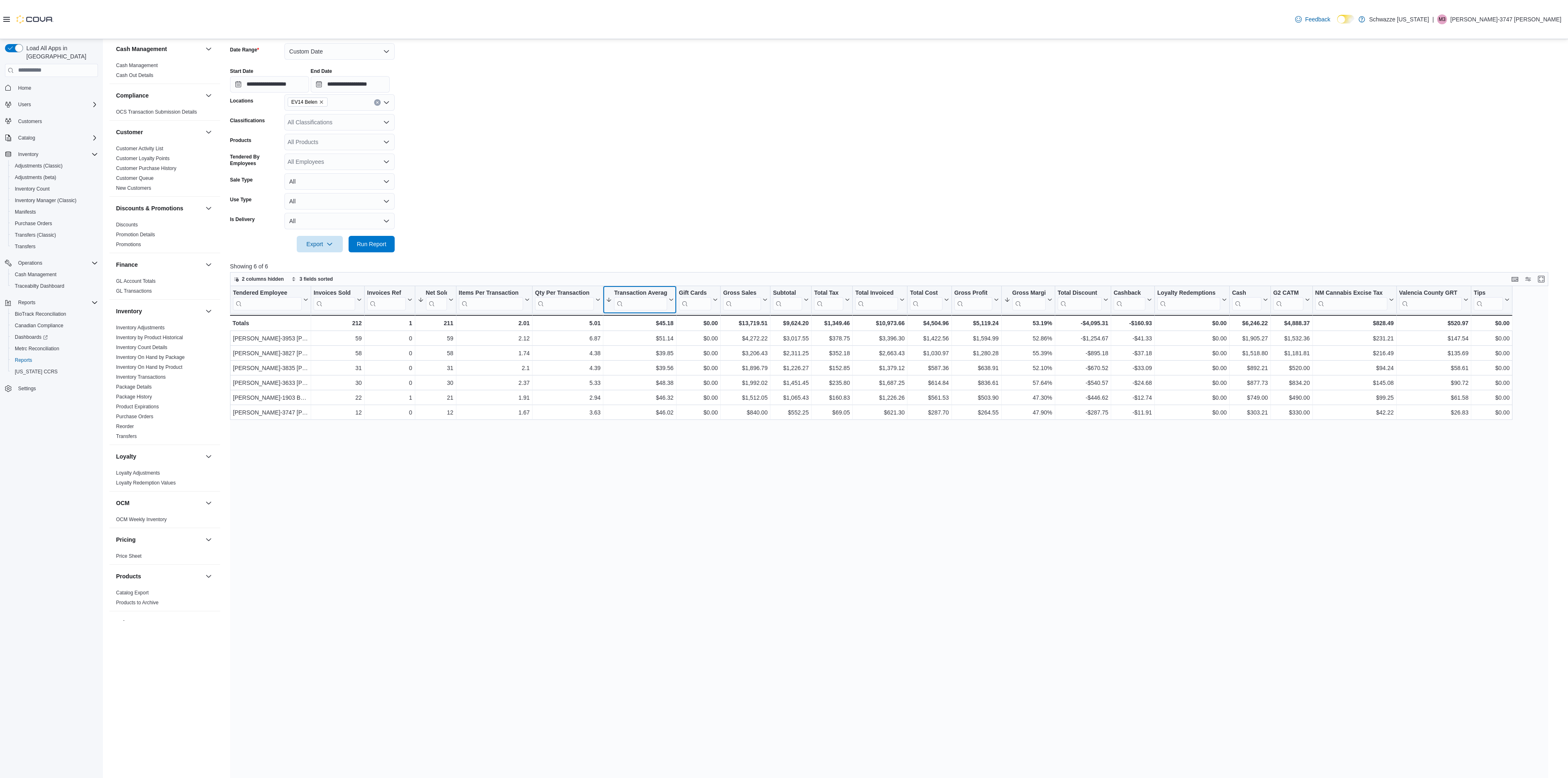
click at [667, 300] on icon at bounding box center [670, 300] width 7 height 5
click at [645, 337] on button "Sort High-Low" at bounding box center [639, 341] width 49 height 10
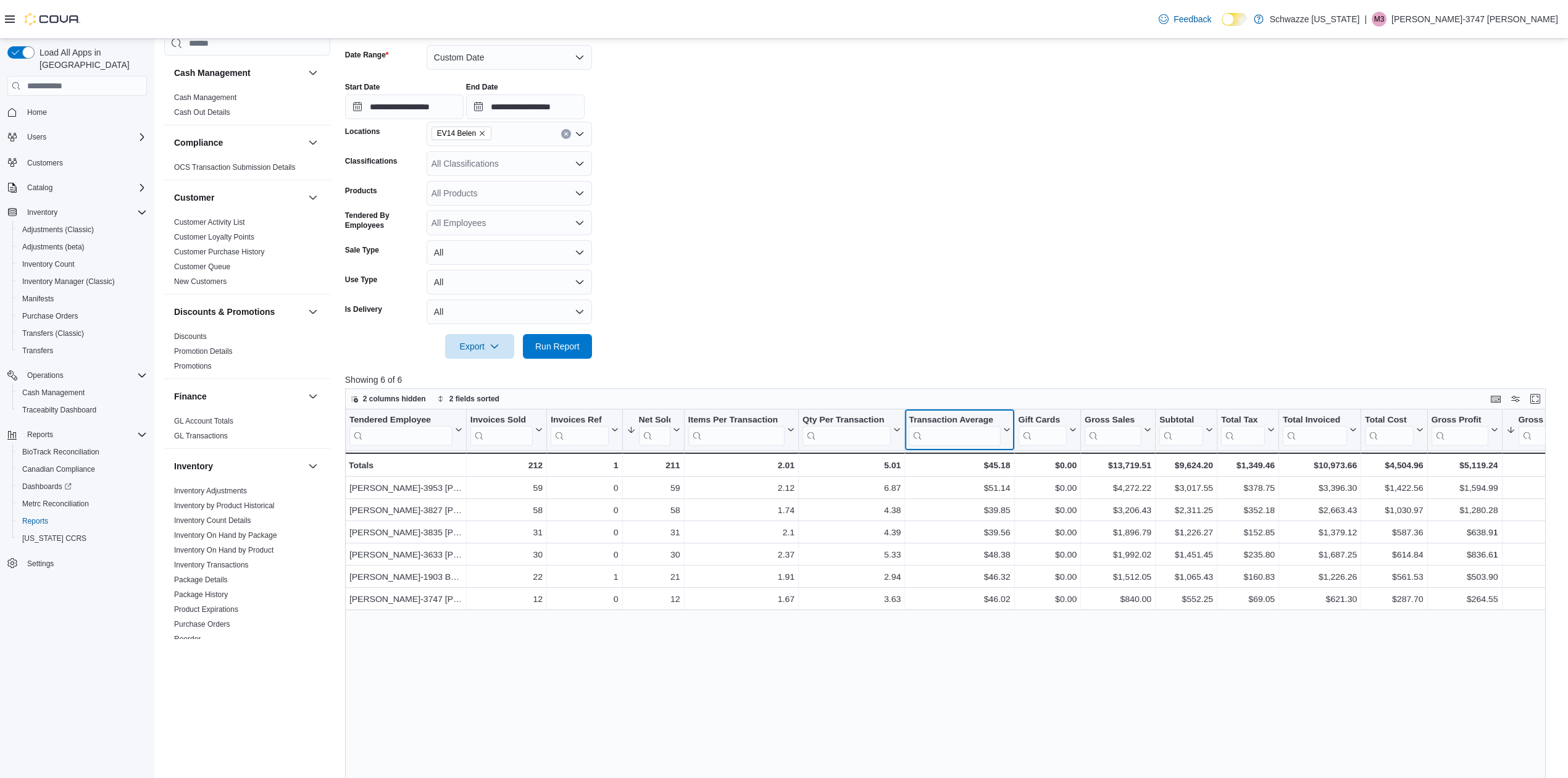
scroll to position [185, 13]
click at [1004, 430] on icon at bounding box center [1006, 429] width 5 height 3
click at [957, 495] on span "Sort High-Low" at bounding box center [967, 491] width 47 height 10
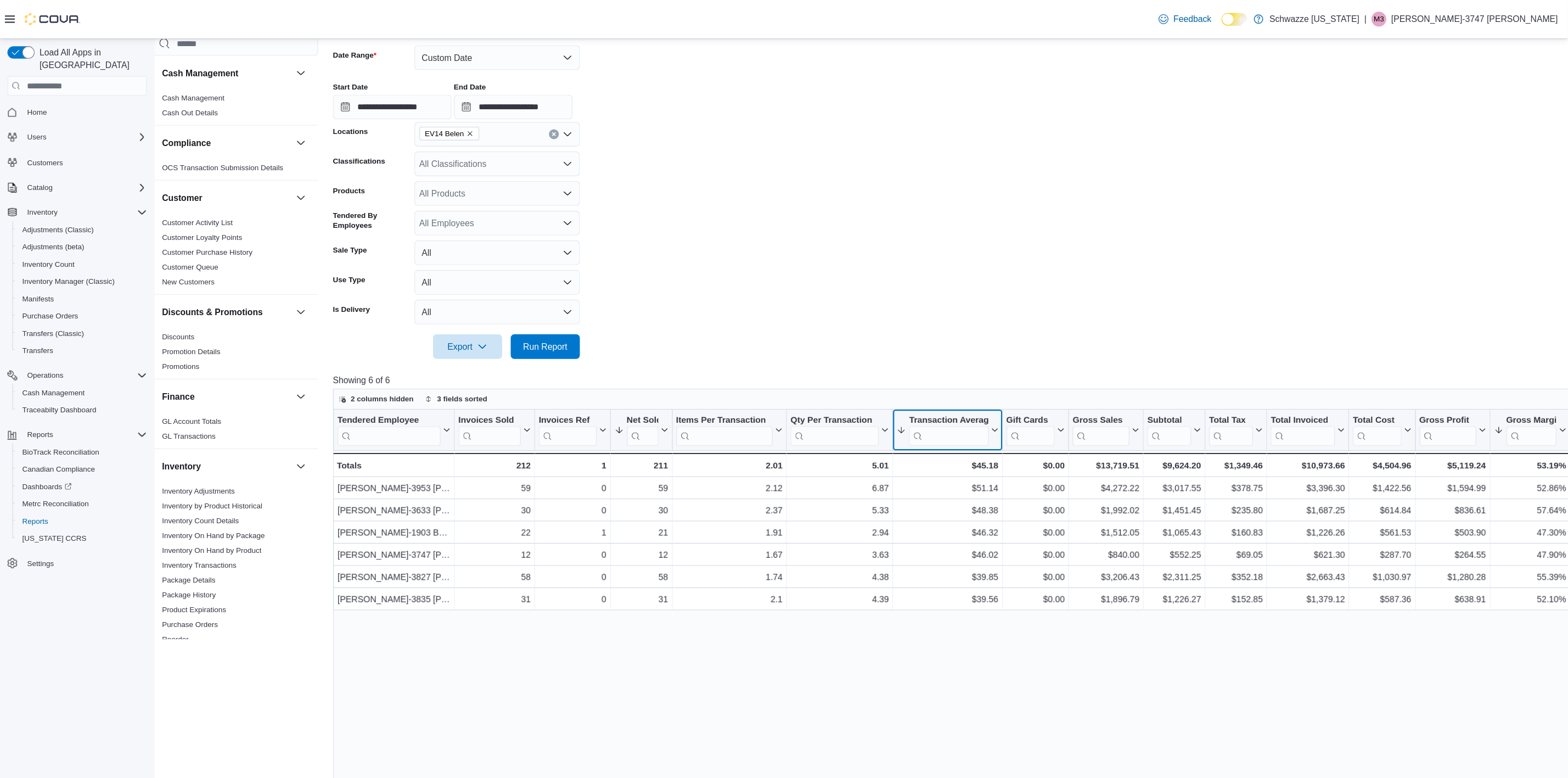
scroll to position [165, 11]
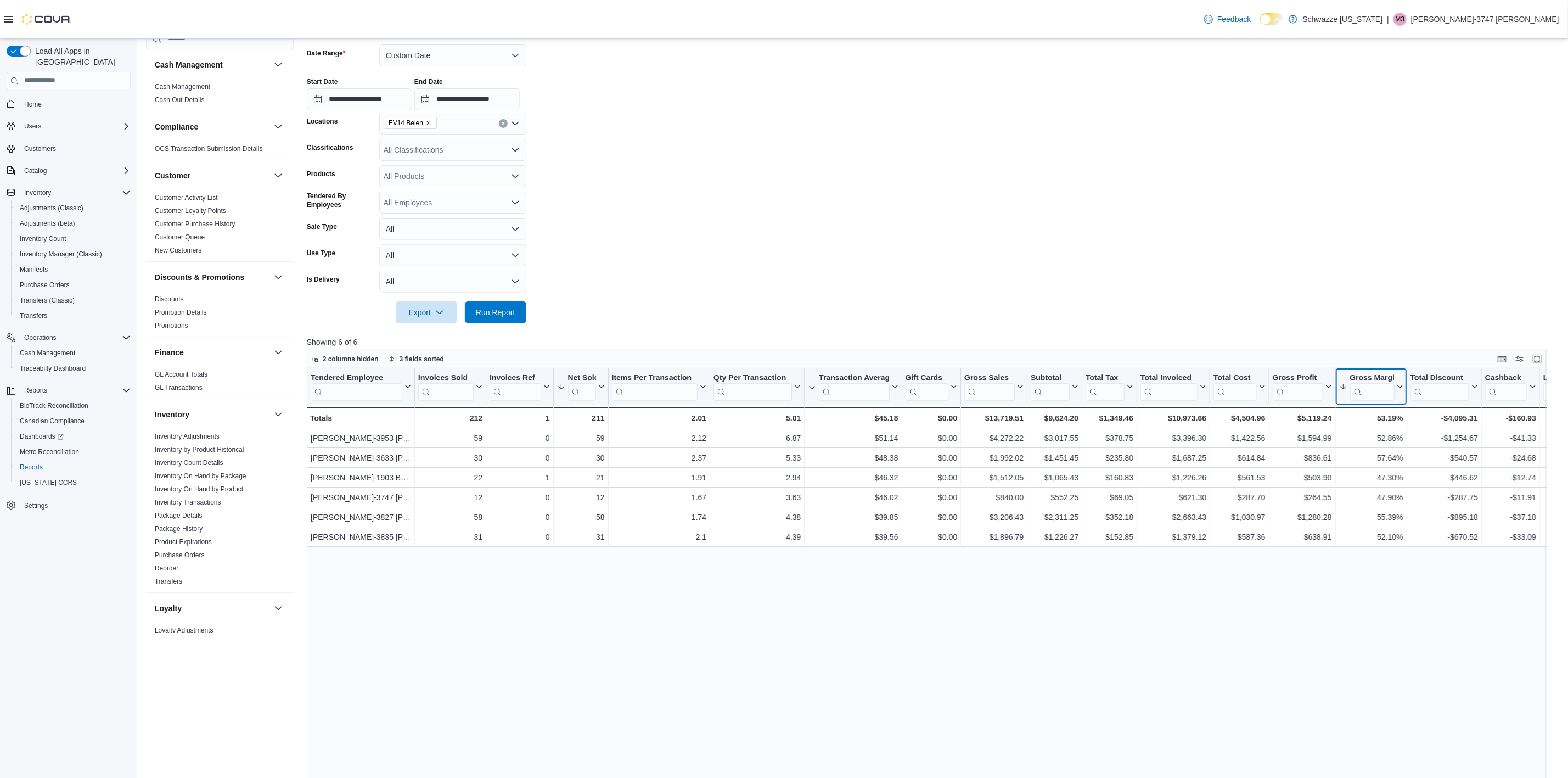
click at [1053, 387] on icon at bounding box center [1398, 387] width 9 height 6
click at [1053, 439] on span "Sort High-Low" at bounding box center [1378, 441] width 41 height 9
click at [1053, 387] on icon at bounding box center [1398, 387] width 9 height 6
click at [1053, 443] on span "Sort High-Low" at bounding box center [1378, 441] width 41 height 9
